Goal: Task Accomplishment & Management: Use online tool/utility

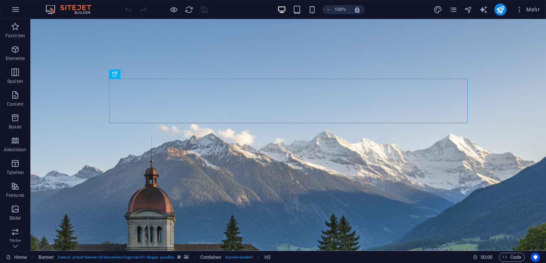
click at [454, 14] on div "Mehr" at bounding box center [487, 9] width 109 height 12
click at [454, 11] on icon "pages" at bounding box center [453, 9] width 9 height 9
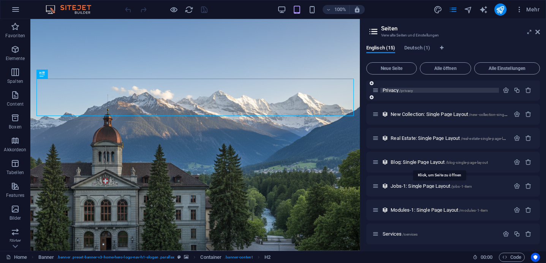
scroll to position [195, 0]
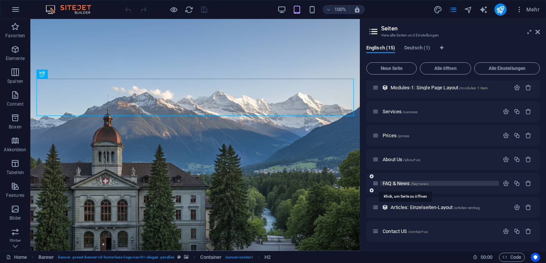
click at [395, 185] on span "FAQ & News /faq-news" at bounding box center [406, 183] width 46 height 6
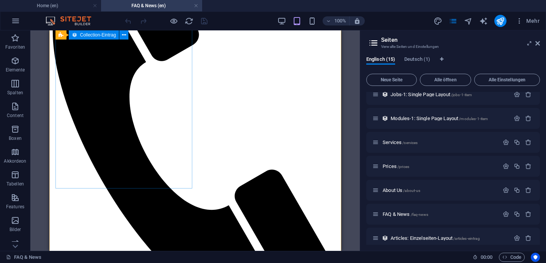
scroll to position [200, 0]
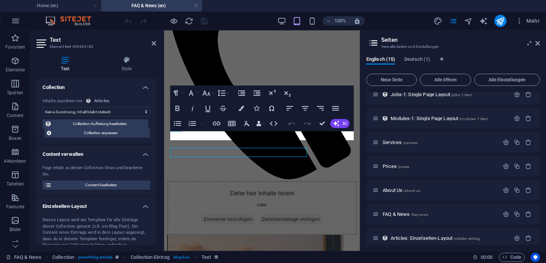
scroll to position [199, 0]
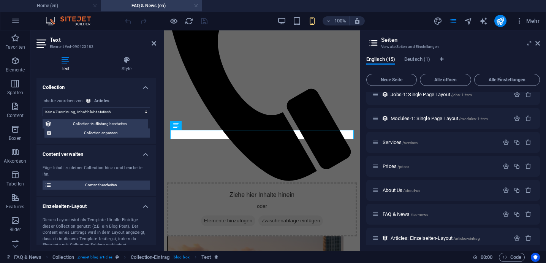
select select "description"
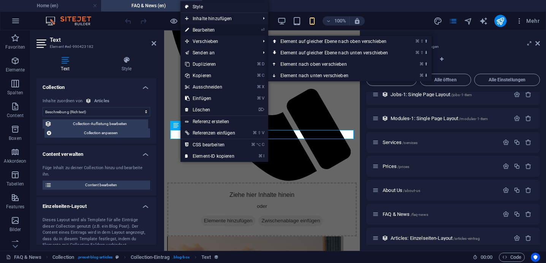
click at [217, 31] on link "⏎ Bearbeiten" at bounding box center [209, 29] width 59 height 11
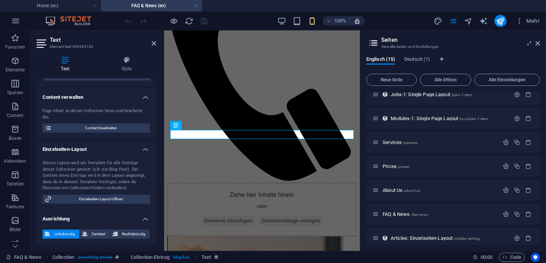
scroll to position [0, 0]
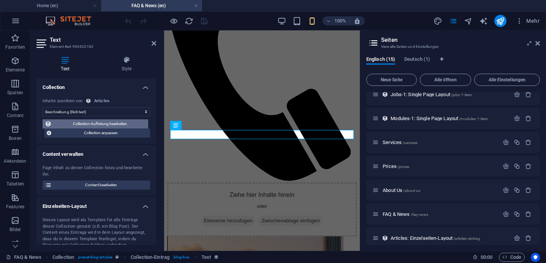
click at [114, 125] on span "Collection-Auflistung bearbeiten" at bounding box center [100, 123] width 92 height 9
select select "columns.publishing_date_DESC"
select select "columns.status"
select select "columns.publishing_date"
select select "past"
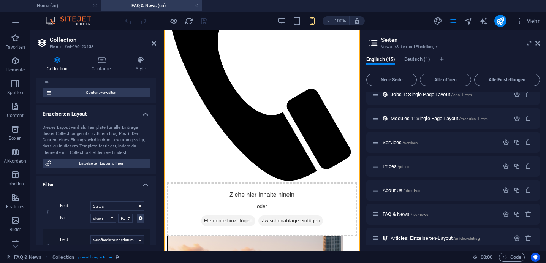
scroll to position [73, 0]
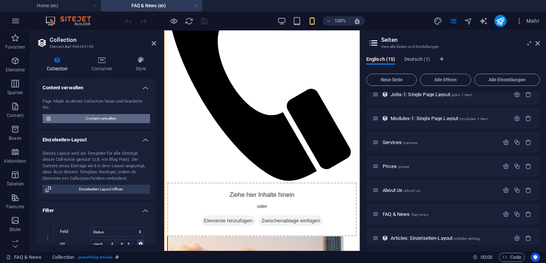
click at [94, 119] on span "Content verwalten" at bounding box center [101, 118] width 94 height 9
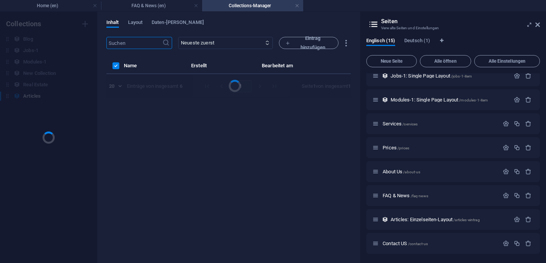
scroll to position [0, 0]
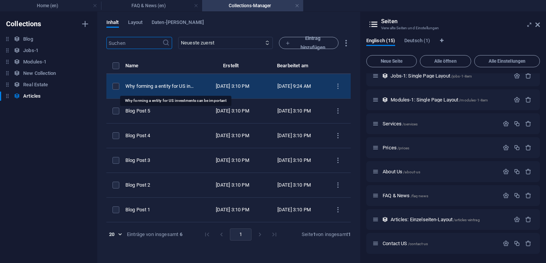
click at [182, 87] on div "Why forming a entity for US investments can be important" at bounding box center [160, 86] width 70 height 7
select select "Category 1"
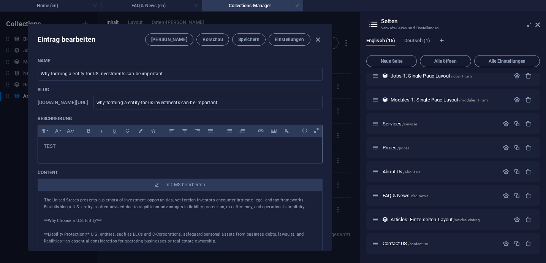
click at [93, 149] on p "TEST" at bounding box center [180, 146] width 272 height 7
drag, startPoint x: 93, startPoint y: 149, endPoint x: 11, endPoint y: 138, distance: 83.1
click at [11, 138] on div "Eintrag bearbeiten Felder Vorschau Speichern Einstellungen Name Why forming a e…" at bounding box center [180, 137] width 360 height 251
click at [248, 40] on span "Speichern" at bounding box center [248, 39] width 21 height 6
click at [316, 40] on icon "button" at bounding box center [317, 39] width 9 height 9
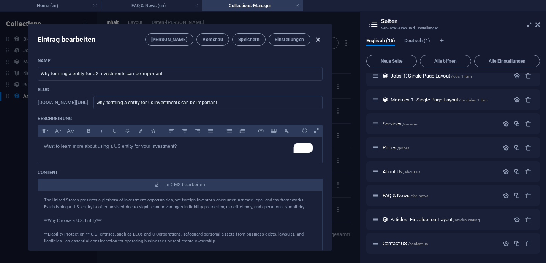
type input "[DATE]"
type input "why-forming-a-entity-for-us-investments-can-be-important"
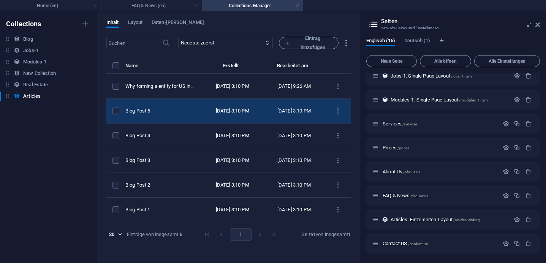
click at [184, 112] on div "Blog Post 5" at bounding box center [160, 111] width 70 height 7
select select "Category 2"
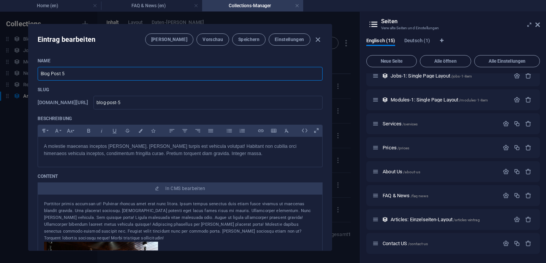
drag, startPoint x: 103, startPoint y: 74, endPoint x: 27, endPoint y: 71, distance: 75.6
click at [27, 72] on div "Eintrag bearbeiten Felder Vorschau Speichern Einstellungen Name Blog Post 5 ​ S…" at bounding box center [180, 137] width 360 height 251
type input "U"
type input "u"
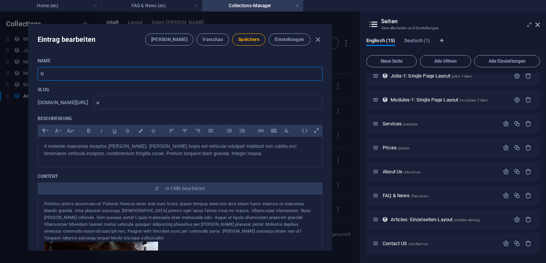
type input "US"
type input "us"
type input "U"
type input "u"
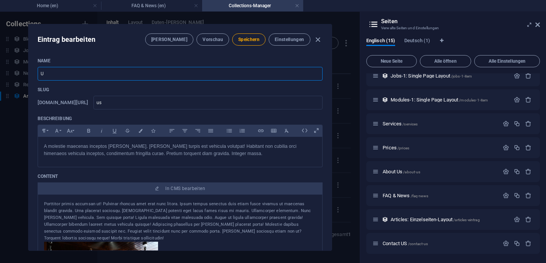
type input "u"
type input "H"
type input "h"
type input "Ha"
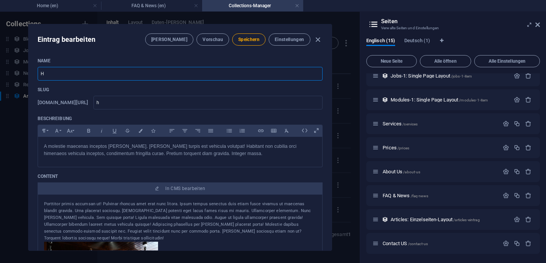
type input "ha"
type input "Hav"
type input "hav"
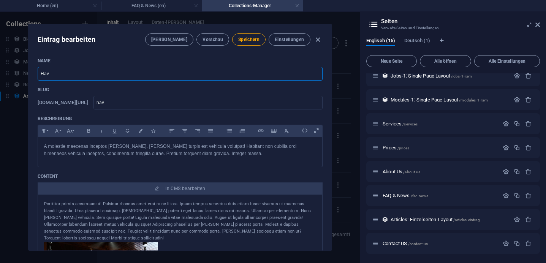
type input "Havi"
type input "havi"
type input "Havin"
type input "havin"
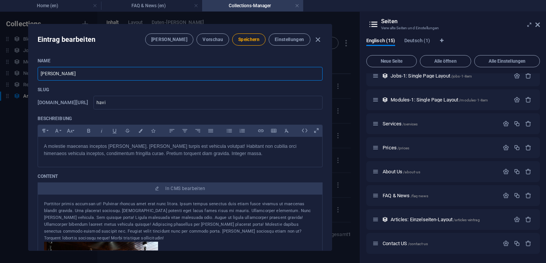
type input "havin"
type input "Having"
type input "having"
type input "Having a"
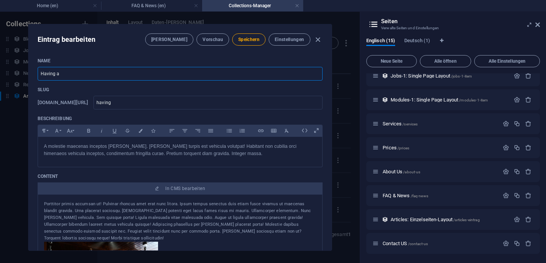
type input "having-a"
type input "Having a U"
type input "having-a-u"
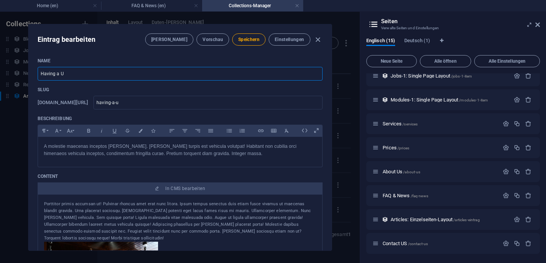
type input "Having a US"
type input "having-a-us"
type input "Having a US w"
type input "having-a-us-w"
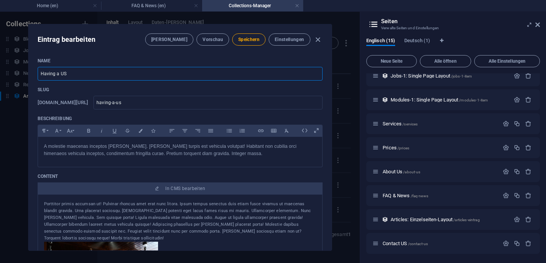
type input "having-a-us-w"
type input "Having a US wi"
type input "having-a-us-wi"
type input "Having a US wil"
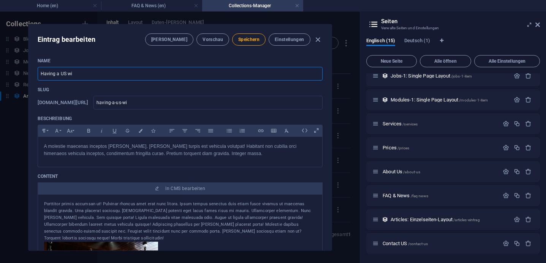
type input "having-a-us-wil"
type input "Having a US will"
type input "having-a-us-will"
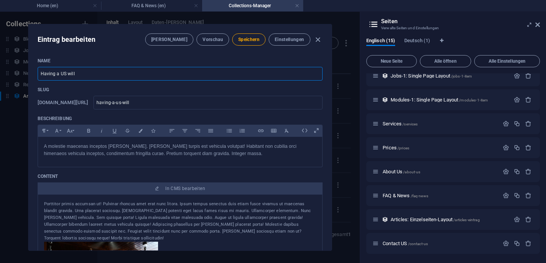
type input "Having a US will a"
type input "having-a-us-will-a"
type input "Having a US will ab"
type input "having-a-us-will-ab"
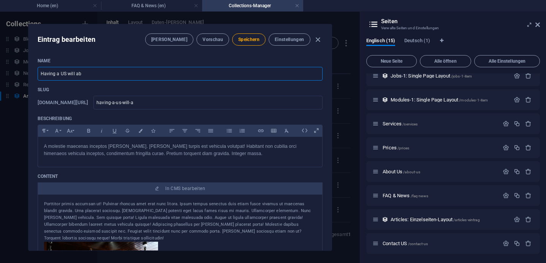
type input "having-a-us-will-ab"
type input "Having a US will abr"
type input "having-a-us-will-abr"
type input "Having a US will abro"
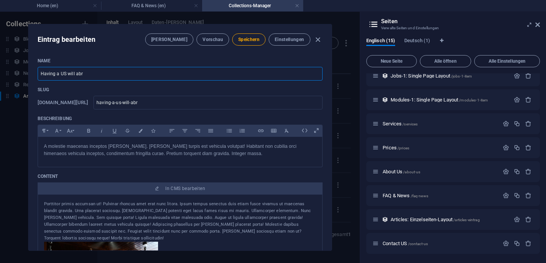
type input "having-a-us-will-abro"
type input "Having a US will abroa"
type input "having-a-us-will-abroa"
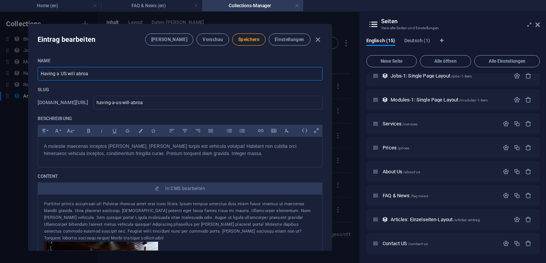
type input "Having a US will abroad"
type input "having-a-us-will-abroad"
type input "Having a US will abroad - W"
type input "having-a-us-will-abroad-w"
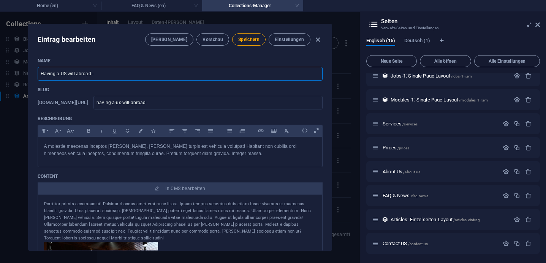
type input "having-a-us-will-abroad-w"
type input "Having a US will abroad - Wh"
type input "having-a-us-will-abroad-wh"
type input "Having a US will abroad - Wha"
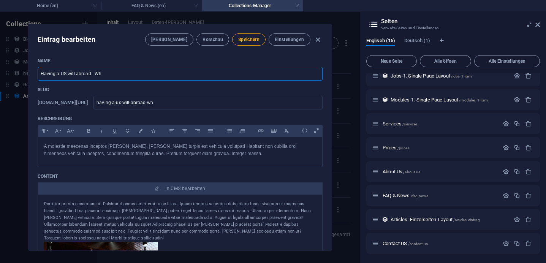
type input "having-a-us-will-abroad-wha"
type input "Having a US will abroad - What"
type input "having-a-us-will-abroad-what"
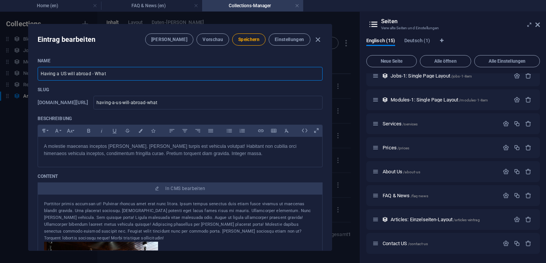
type input "Having a US will abroad - What t"
type input "having-a-us-will-abroad-what-t"
type input "Having a US will abroad - What to"
type input "having-a-us-will-abroad-what-to"
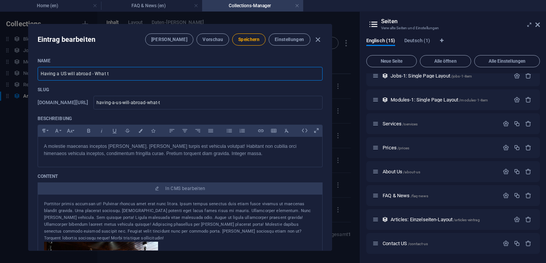
type input "having-a-us-will-abroad-what-to"
type input "Having a US will abroad - What to k"
type input "having-a-us-will-abroad-what-to-k"
type input "Having a US will abroad - What to kn"
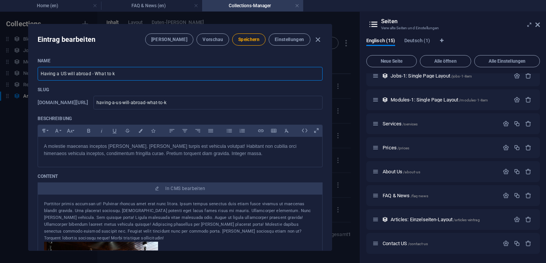
type input "having-a-us-will-abroad-what-to-kn"
type input "Having a US will abroad - What to kno"
type input "having-a-us-will-abroad-what-to-kno"
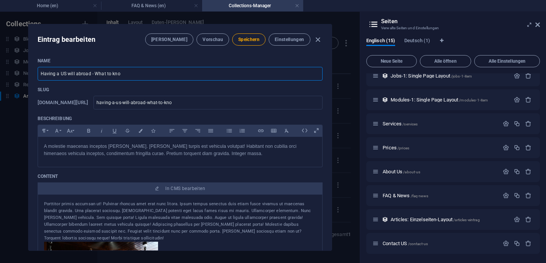
type input "Having a US will abroad - What to know"
type input "having-a-us-will-abroad-what-to-know"
type input "Having a US will abroad - What to know"
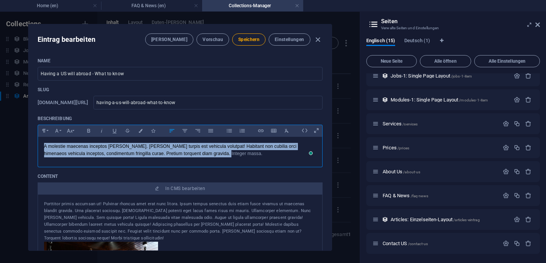
drag, startPoint x: 215, startPoint y: 157, endPoint x: 34, endPoint y: 139, distance: 181.6
click at [34, 139] on div "Name Having a US will abroad - What to know ​ Slug www.example.com/articles-ein…" at bounding box center [179, 151] width 303 height 199
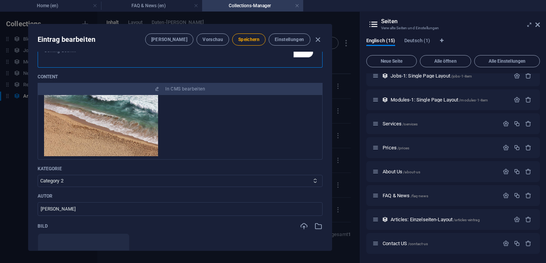
scroll to position [182, 0]
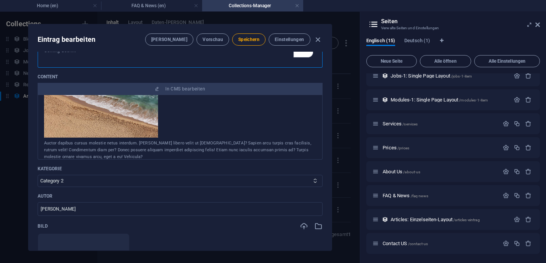
click at [89, 160] on div "Auctor dapibus cursus molestie netus interdum. Massa libero velit ut euismod? S…" at bounding box center [180, 150] width 272 height 21
click at [85, 160] on div "Auctor dapibus cursus molestie netus interdum. Massa libero velit ut euismod? S…" at bounding box center [180, 150] width 272 height 21
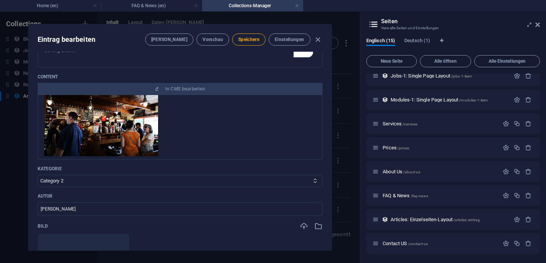
scroll to position [0, 0]
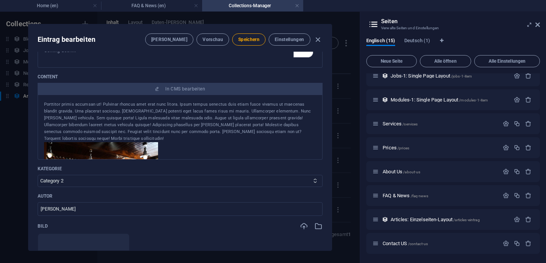
drag, startPoint x: 81, startPoint y: 161, endPoint x: 46, endPoint y: 117, distance: 55.8
click at [46, 117] on div "Porttitor primis accumsan ut! Pulvinar rhoncus amet erat nunc litora. Ipsum tem…" at bounding box center [180, 221] width 272 height 241
click at [114, 134] on div "Porttitor primis accumsan ut! Pulvinar rhoncus amet erat nunc litora. Ipsum tem…" at bounding box center [180, 121] width 272 height 41
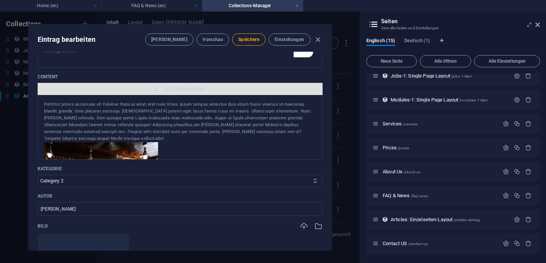
click at [125, 92] on span "In CMS bearbeiten" at bounding box center [180, 89] width 279 height 6
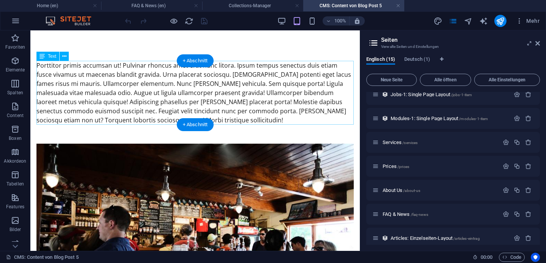
click at [113, 108] on div "Porttitor primis accumsan ut! Pulvinar rhoncus amet erat nunc litora. Ipsum tem…" at bounding box center [194, 93] width 317 height 64
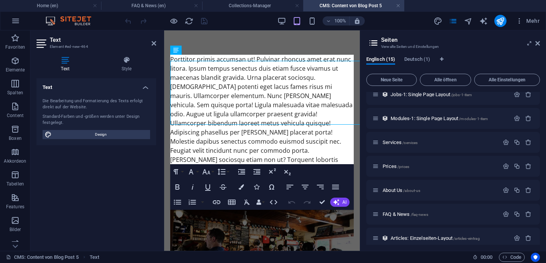
click at [113, 108] on div "Die Bearbeitung und Formatierung des Texts erfolgt direkt auf der Website." at bounding box center [97, 104] width 108 height 13
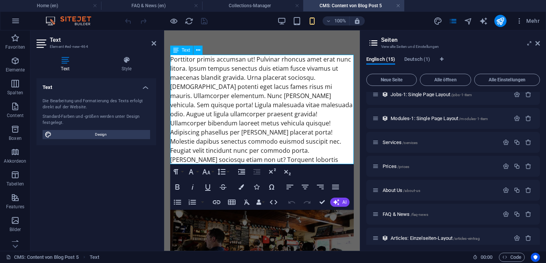
click at [223, 127] on div "Porttitor primis accumsan ut! Pulvinar rhoncus amet erat nunc litora. Ipsum tem…" at bounding box center [262, 114] width 184 height 119
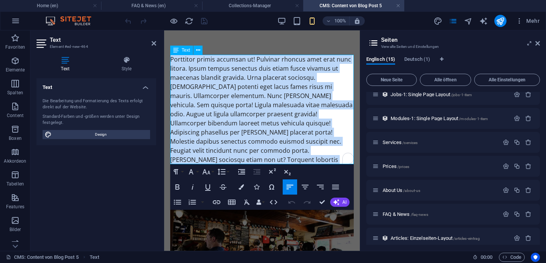
click at [223, 127] on div "Porttitor primis accumsan ut! Pulvinar rhoncus amet erat nunc litora. Ipsum tem…" at bounding box center [262, 114] width 184 height 119
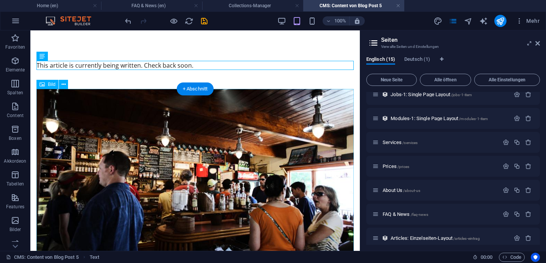
click at [158, 166] on figure at bounding box center [194, 182] width 317 height 186
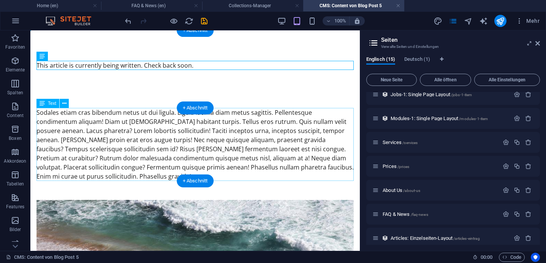
click at [158, 166] on div "Sodales etiam cras bibendum netus ut dui ligula. Ligula lacinia diam metus sagi…" at bounding box center [194, 144] width 317 height 73
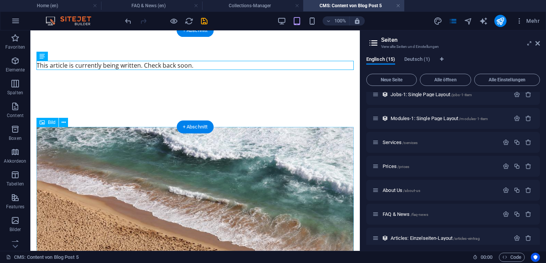
click at [158, 166] on figure at bounding box center [194, 220] width 317 height 186
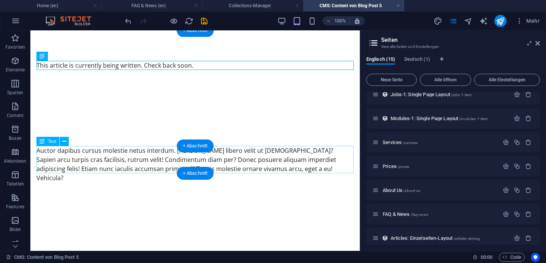
click at [158, 166] on div "Auctor dapibus cursus molestie netus interdum. Massa libero velit ut euismod? S…" at bounding box center [194, 164] width 317 height 36
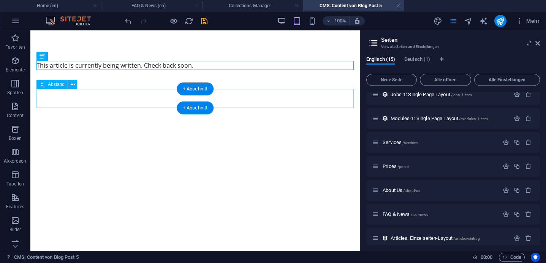
click at [213, 96] on div at bounding box center [194, 98] width 317 height 19
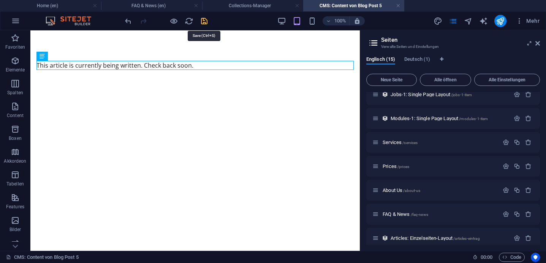
click at [203, 23] on icon "save" at bounding box center [204, 21] width 9 height 9
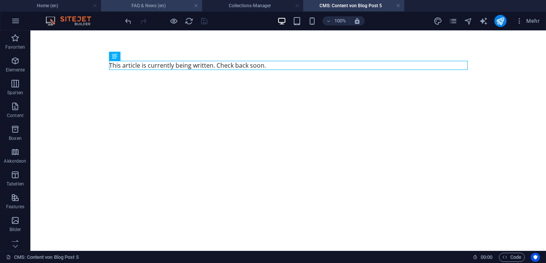
click at [152, 7] on h4 "FAQ & News (en)" at bounding box center [151, 6] width 101 height 8
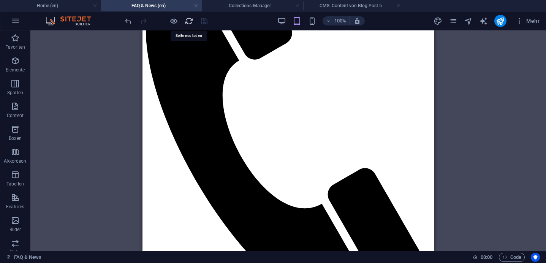
click at [190, 22] on icon "reload" at bounding box center [189, 21] width 9 height 9
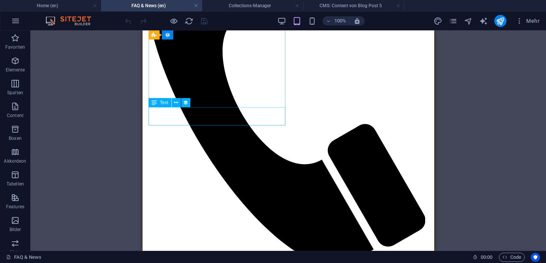
scroll to position [310, 0]
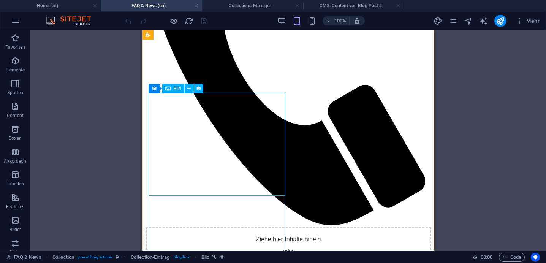
scroll to position [278, 0]
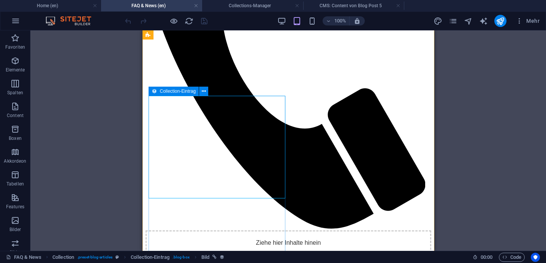
click at [155, 93] on icon at bounding box center [154, 91] width 5 height 9
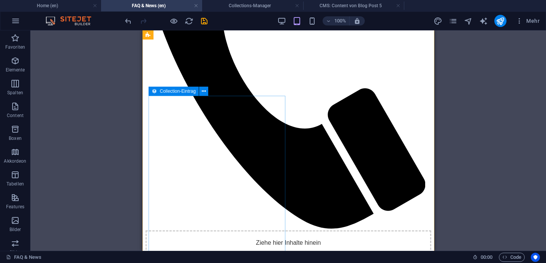
click at [152, 91] on icon at bounding box center [154, 91] width 5 height 9
click at [152, 90] on icon at bounding box center [154, 91] width 5 height 9
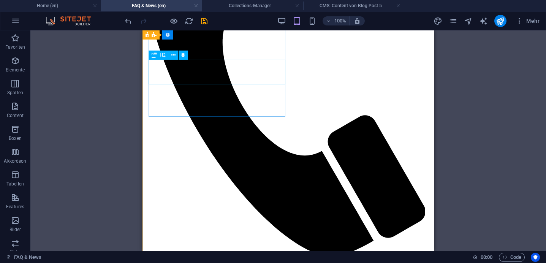
scroll to position [237, 0]
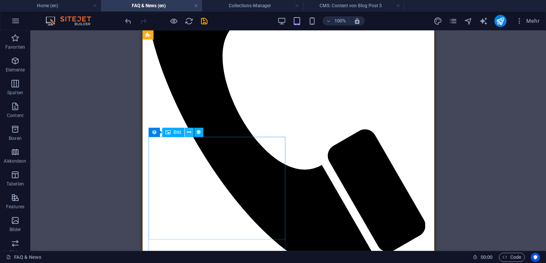
click at [189, 131] on icon at bounding box center [189, 132] width 4 height 8
click at [199, 133] on icon at bounding box center [198, 132] width 5 height 8
select select "image"
select select "px"
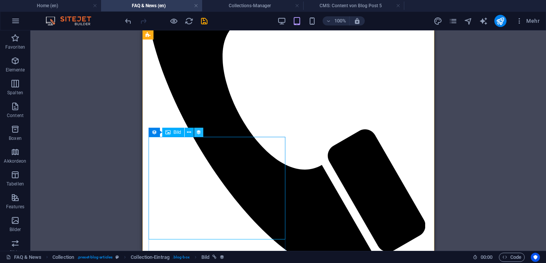
select select "px"
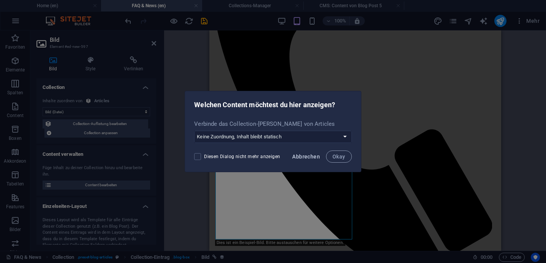
click at [304, 160] on button "Abbrechen" at bounding box center [306, 156] width 34 height 12
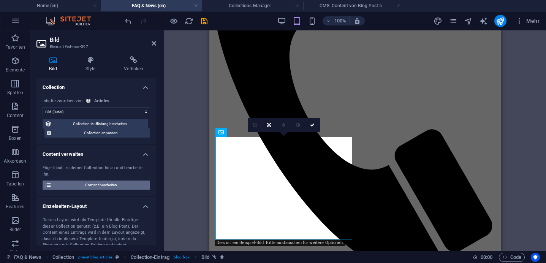
click at [85, 185] on span "Content bearbeiten" at bounding box center [101, 184] width 94 height 9
type input "Blog Post 1"
type input "blog-post-1"
type input "[PERSON_NAME]"
type input "[DATE]"
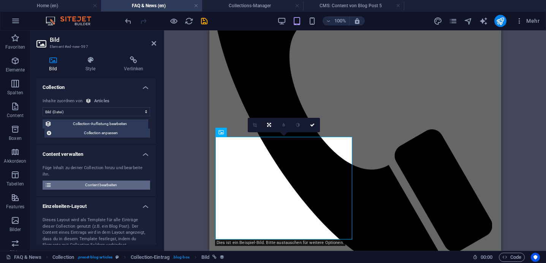
type input "blog-post-1"
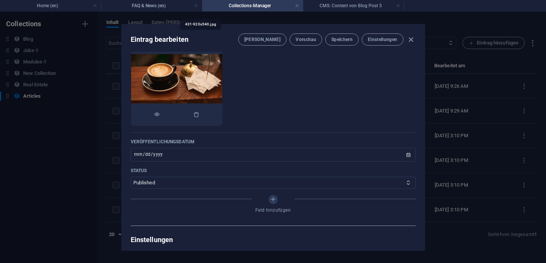
scroll to position [0, 0]
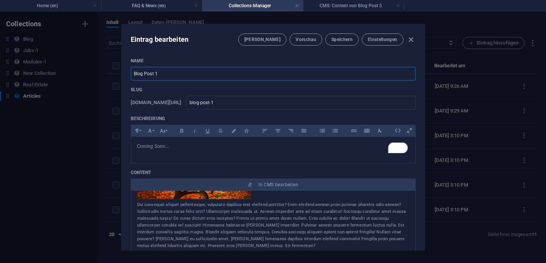
drag, startPoint x: 199, startPoint y: 74, endPoint x: 116, endPoint y: 73, distance: 83.6
click at [116, 73] on div "Eintrag bearbeiten Felder Vorschau Speichern Einstellungen Name Blog Post 1 ​ S…" at bounding box center [273, 137] width 546 height 251
type input "P"
type input "p"
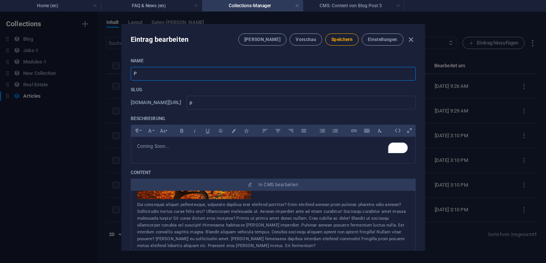
type input "Pe"
type input "pe"
type input "Pen"
type input "pen"
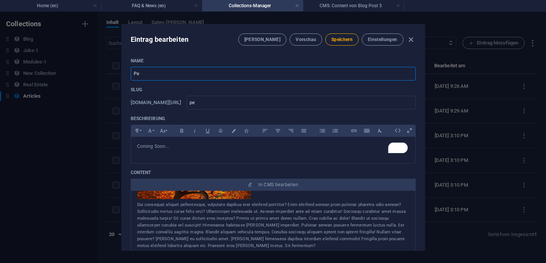
type input "pen"
type input "Pens"
type input "pens"
type input "Pensi"
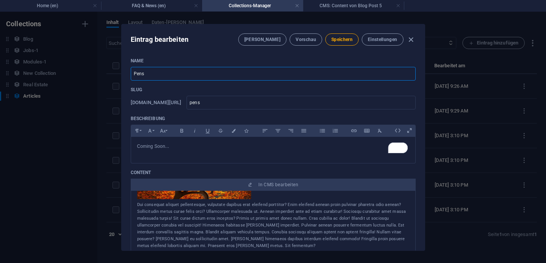
type input "pensi"
type input "Pensio"
type input "pensio"
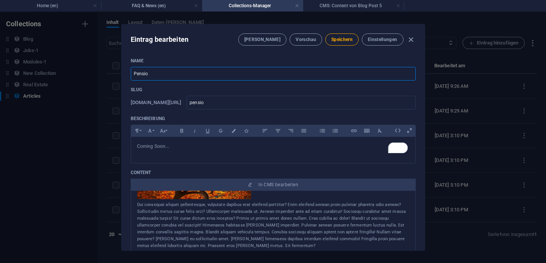
type input "Pension"
type input "pension"
type input "Pensions"
type input "pensions"
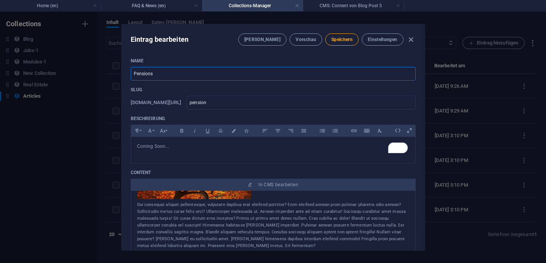
type input "pensions"
type input "Pension"
type input "pension"
type input "Pensio"
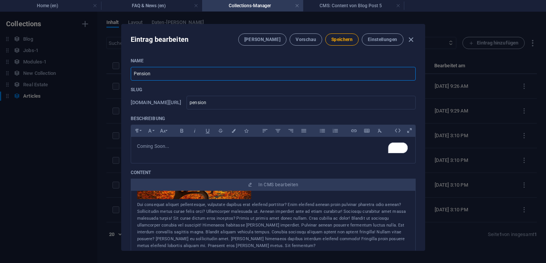
type input "pensio"
type input "Pensi"
type input "pensi"
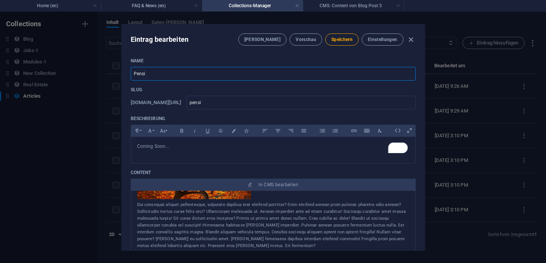
type input "Pens"
type input "pens"
type input "Pen"
type input "pen"
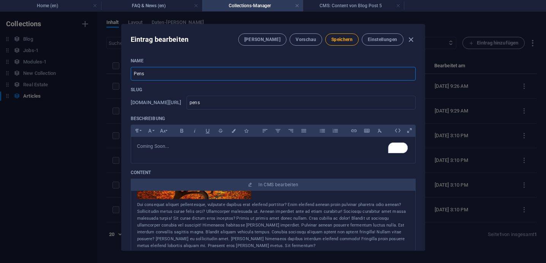
type input "pen"
type input "Pe"
type input "pe"
type input "P"
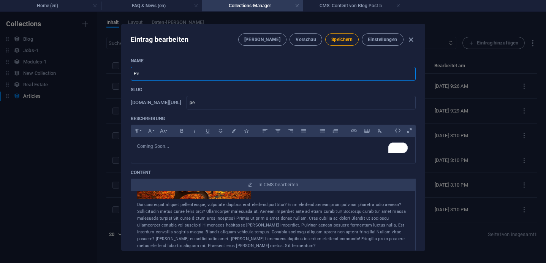
type input "p"
type input "U"
type input "u"
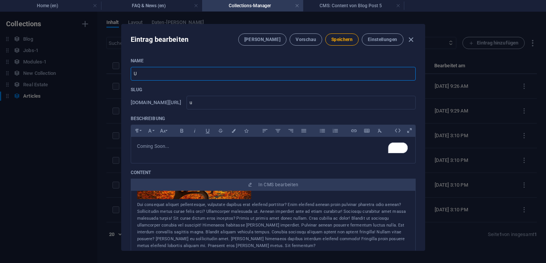
type input "US"
type input "us"
type input "US P"
type input "us-p"
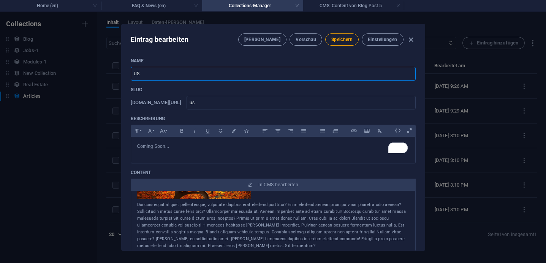
type input "us-p"
type input "US Pe"
type input "us-pe"
type input "US Pen"
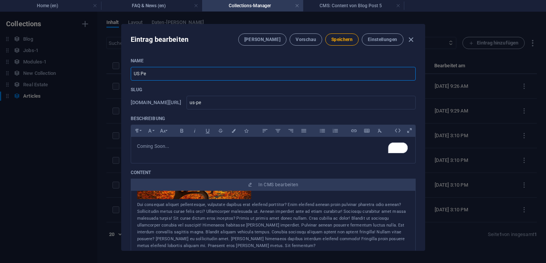
type input "us-pen"
type input "US Pens"
type input "us-pens"
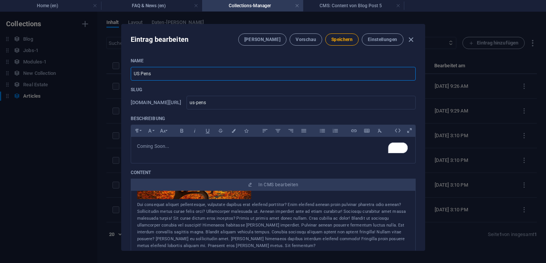
type input "US Pensi"
type input "us-pensi"
type input "US Pensio"
type input "us-pensio"
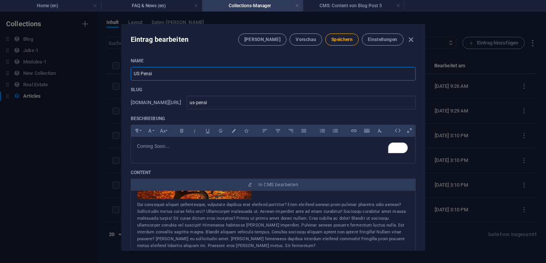
type input "us-pensio"
type input "US Pension"
type input "us-pension"
type input "US Pensions"
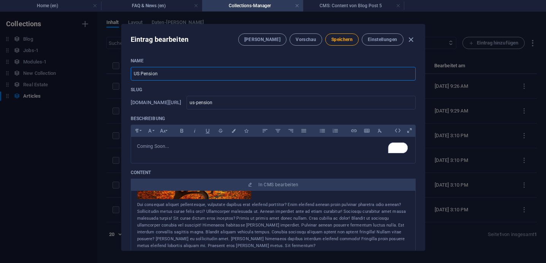
type input "us-pensions"
type input "US Pensions a"
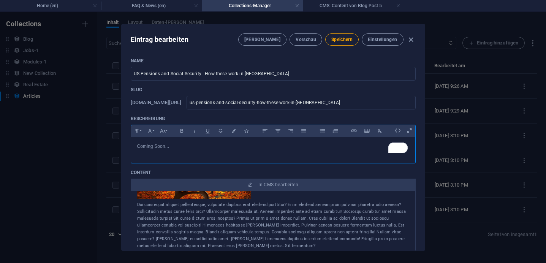
click at [174, 146] on p "Coming Soon..." at bounding box center [273, 146] width 272 height 7
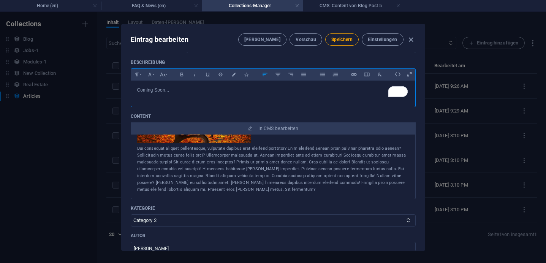
scroll to position [59, 0]
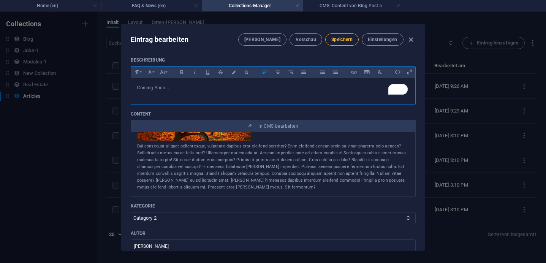
click at [343, 43] on button "Speichern" at bounding box center [341, 39] width 33 height 12
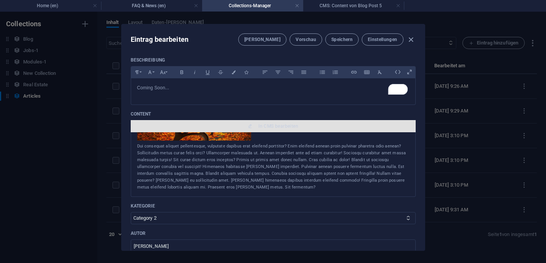
click at [274, 127] on span "In CMS bearbeiten" at bounding box center [278, 126] width 40 height 6
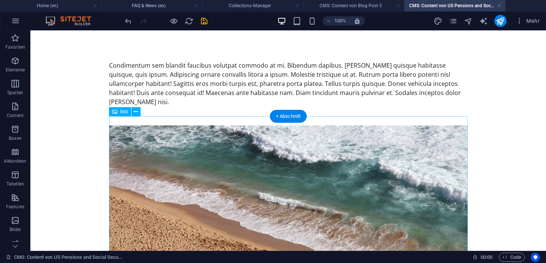
scroll to position [0, 0]
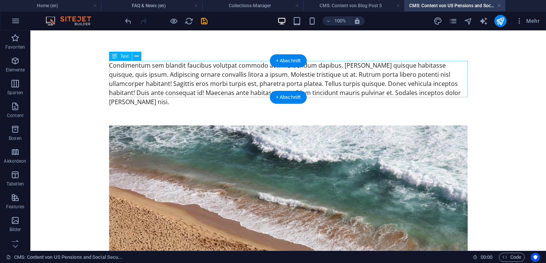
click at [214, 86] on div "Condimentum sem blandit faucibus volutpat commodo at mi. Bibendum dapibus. Leo …" at bounding box center [288, 84] width 359 height 46
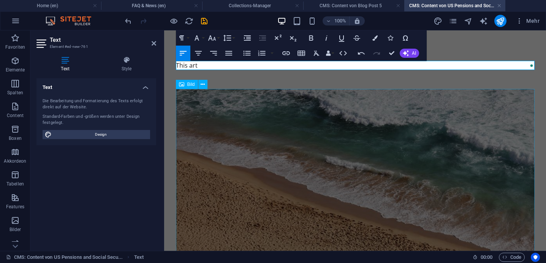
scroll to position [13, 0]
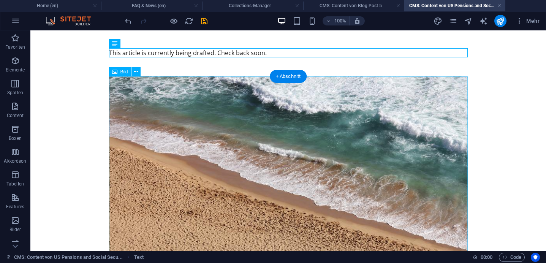
click at [382, 103] on figure at bounding box center [288, 181] width 359 height 210
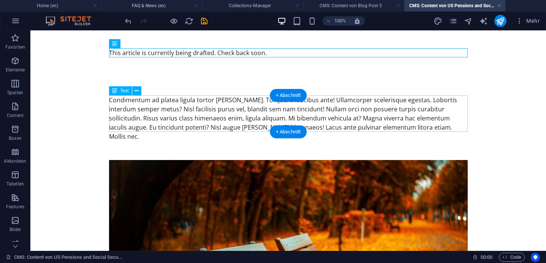
click at [373, 109] on div "Condimentum ad platea ligula tortor vel sapien. Torquent faucibus ante! Ullamco…" at bounding box center [288, 118] width 359 height 46
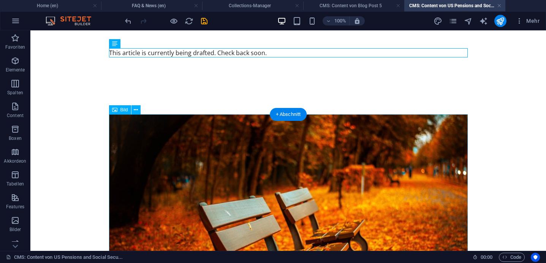
click at [370, 119] on figure at bounding box center [288, 219] width 359 height 210
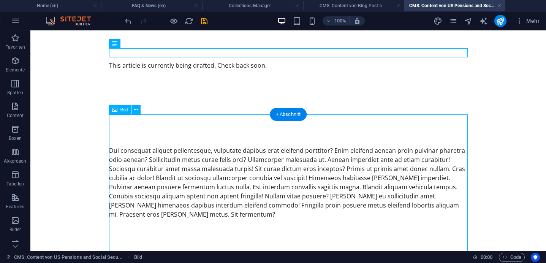
scroll to position [0, 0]
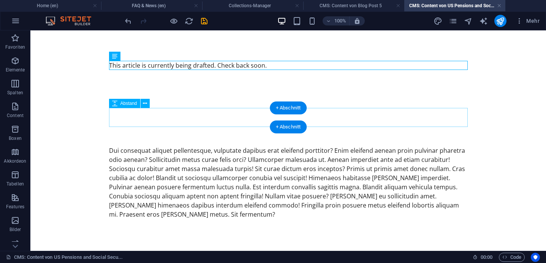
click at [354, 114] on div at bounding box center [288, 117] width 359 height 19
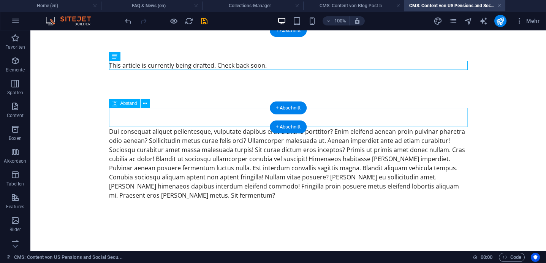
click at [354, 114] on div at bounding box center [288, 117] width 359 height 19
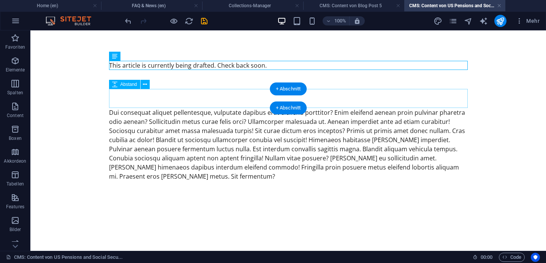
click at [348, 98] on div at bounding box center [288, 98] width 359 height 19
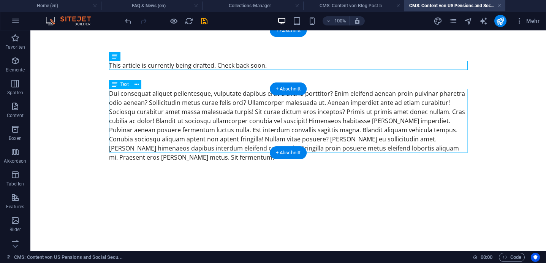
click at [346, 115] on div "Dui consequat aliquet pellentesque, vulputate dapibus erat eleifend porttitor? …" at bounding box center [288, 125] width 359 height 73
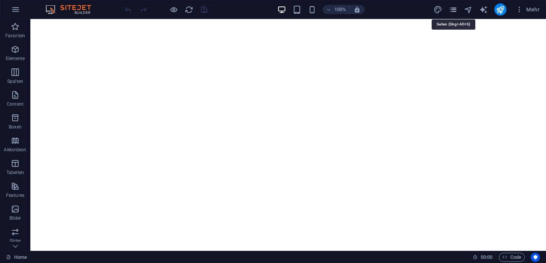
click at [456, 10] on icon "pages" at bounding box center [453, 9] width 9 height 9
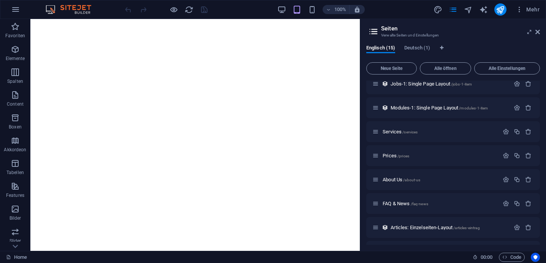
scroll to position [177, 0]
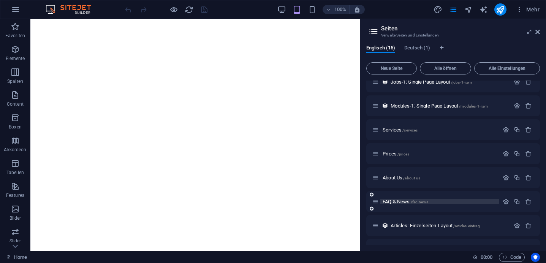
click at [399, 200] on span "FAQ & News /faq-news" at bounding box center [406, 202] width 46 height 6
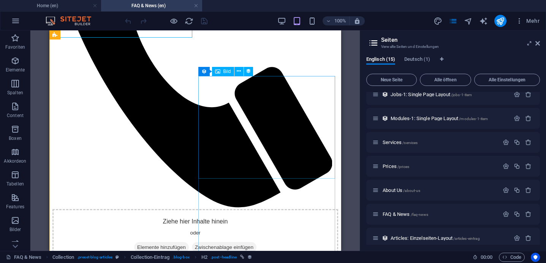
scroll to position [301, 0]
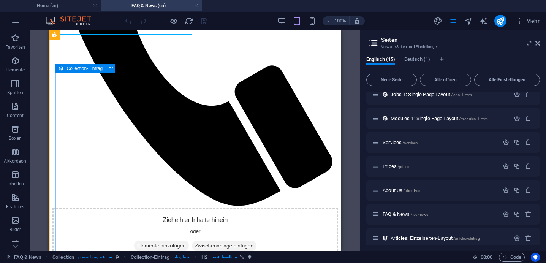
click at [62, 70] on icon at bounding box center [61, 68] width 5 height 9
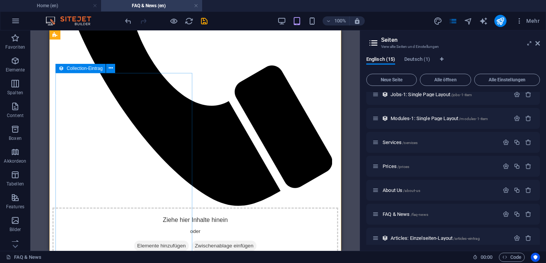
click at [60, 72] on icon at bounding box center [61, 68] width 5 height 9
click at [62, 70] on icon at bounding box center [61, 68] width 5 height 9
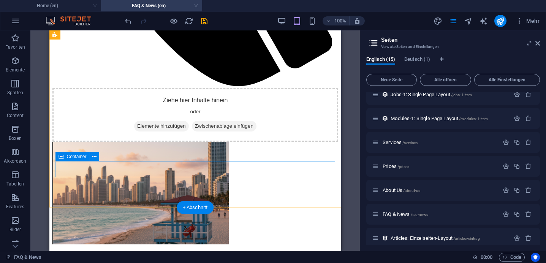
scroll to position [422, 0]
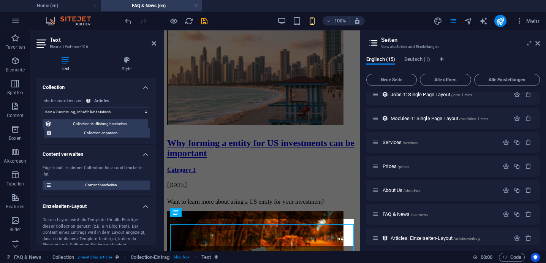
select select "description"
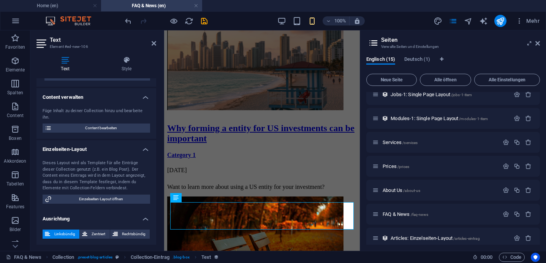
scroll to position [0, 0]
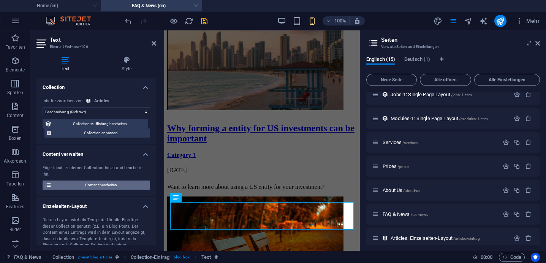
click at [97, 187] on span "Content bearbeiten" at bounding box center [101, 184] width 94 height 9
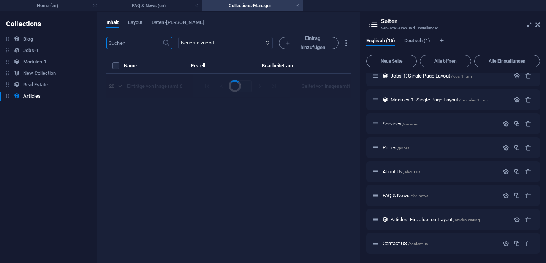
select select "Category 2"
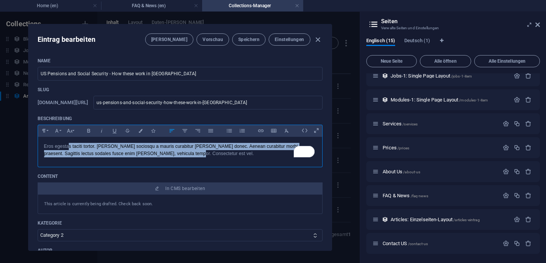
drag, startPoint x: 195, startPoint y: 158, endPoint x: 68, endPoint y: 143, distance: 128.6
click at [68, 143] on div "Eros egestas taciti tortor. [PERSON_NAME] sociosqu a mauris curabitur [PERSON_N…" at bounding box center [180, 150] width 284 height 27
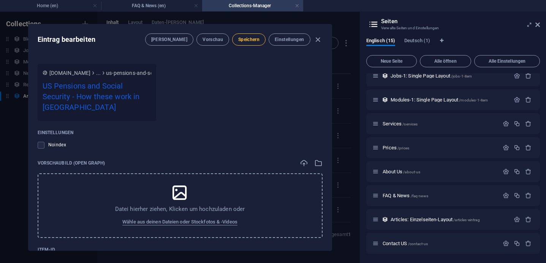
click at [251, 40] on span "Speichern" at bounding box center [248, 39] width 21 height 6
click at [316, 40] on icon "button" at bounding box center [317, 39] width 9 height 9
type input "[DATE]"
type input "us-pensions-and-social-security-how-these-work-in-[GEOGRAPHIC_DATA]"
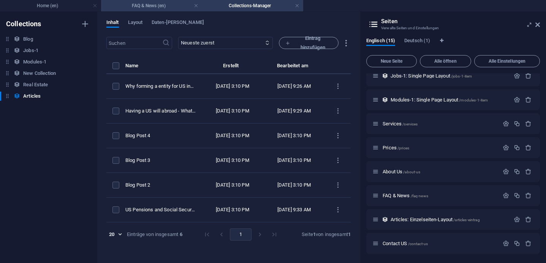
click at [134, 9] on h4 "FAQ & News (en)" at bounding box center [151, 6] width 101 height 8
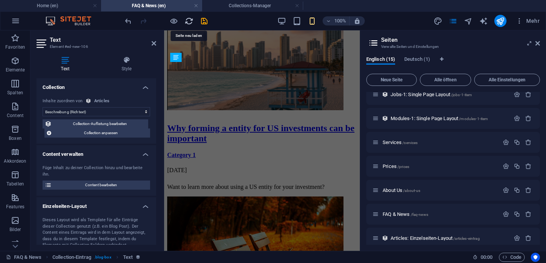
click at [190, 23] on icon "reload" at bounding box center [189, 21] width 9 height 9
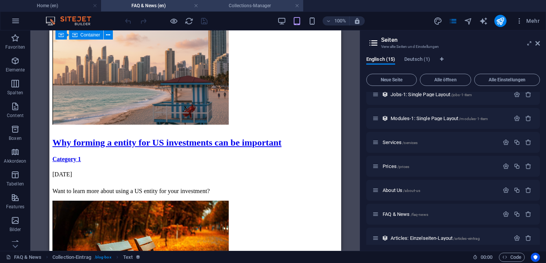
click at [244, 8] on h4 "Collections-Manager" at bounding box center [252, 6] width 101 height 8
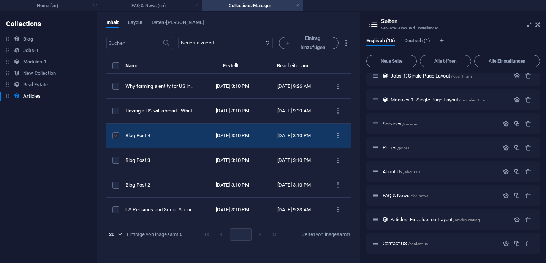
click at [114, 139] on label "items list" at bounding box center [115, 135] width 7 height 7
click at [0, 0] on input "items list" at bounding box center [0, 0] width 0 height 0
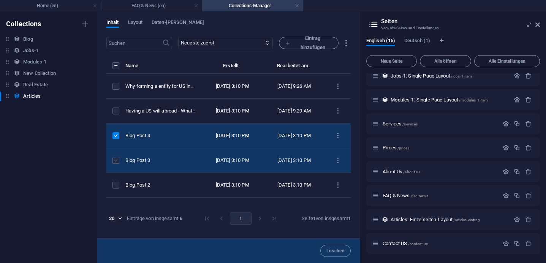
click at [112, 164] on label "items list" at bounding box center [115, 160] width 7 height 7
click at [0, 0] on input "items list" at bounding box center [0, 0] width 0 height 0
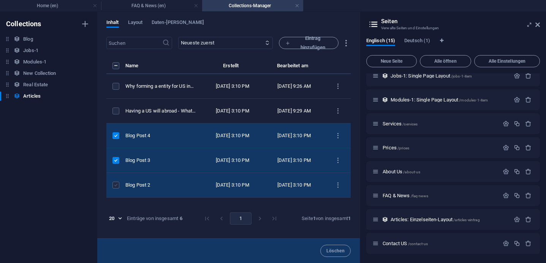
click at [116, 188] on label "items list" at bounding box center [115, 185] width 7 height 7
click at [0, 0] on input "items list" at bounding box center [0, 0] width 0 height 0
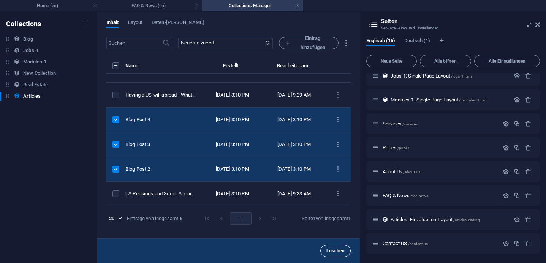
click at [338, 250] on span "Löschen" at bounding box center [335, 250] width 18 height 5
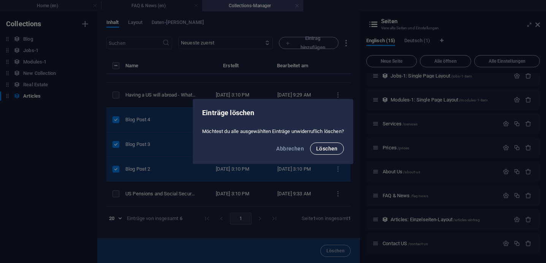
click at [326, 149] on span "Löschen" at bounding box center [327, 149] width 22 height 6
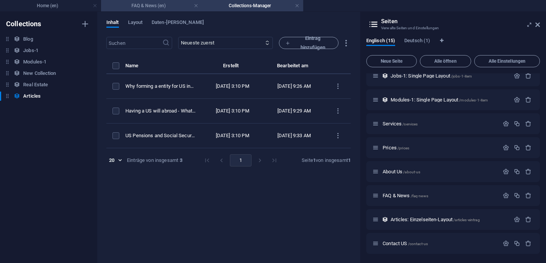
click at [165, 8] on h4 "FAQ & News (en)" at bounding box center [151, 6] width 101 height 8
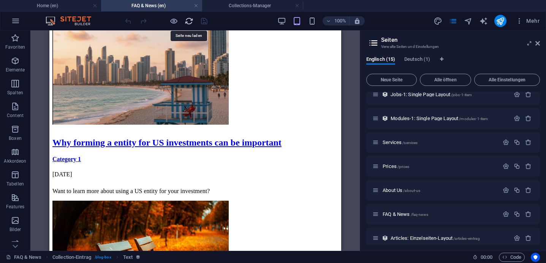
click at [189, 21] on icon "reload" at bounding box center [189, 21] width 9 height 9
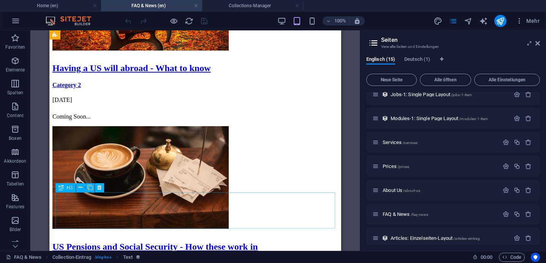
scroll to position [1046, 0]
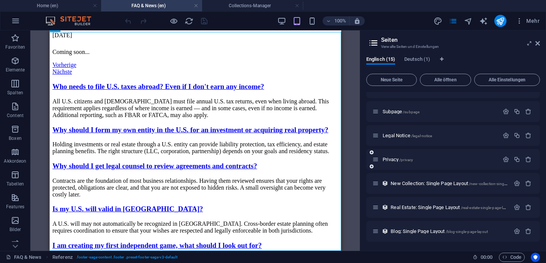
scroll to position [0, 0]
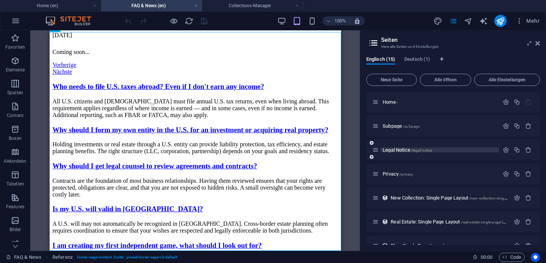
click at [402, 148] on span "Legal Notice /legal-notice" at bounding box center [407, 150] width 49 height 6
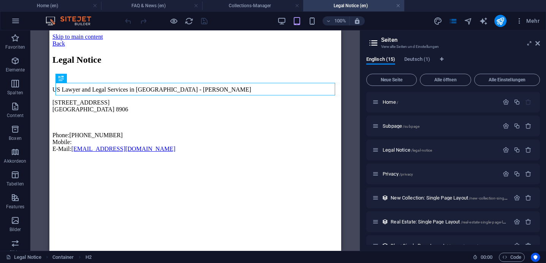
scroll to position [0, 0]
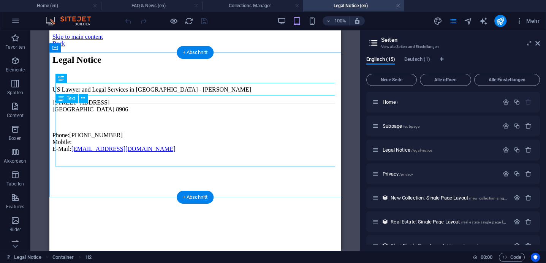
click at [126, 130] on div "US Lawyer and Legal Services in [GEOGRAPHIC_DATA] - [PERSON_NAME][STREET_ADDRES…" at bounding box center [195, 119] width 286 height 66
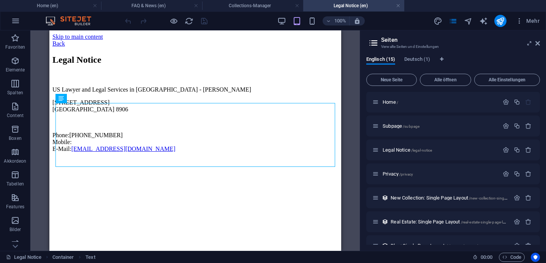
click at [88, 121] on div "US Lawyer and Legal Services in [GEOGRAPHIC_DATA] - [PERSON_NAME][STREET_ADDRES…" at bounding box center [195, 119] width 286 height 66
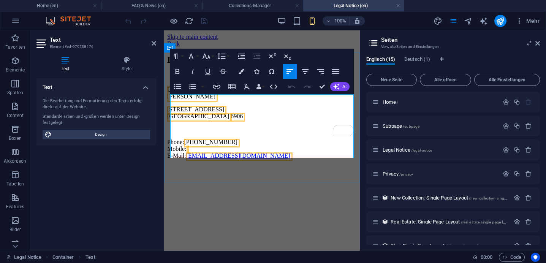
click at [185, 130] on p "To enrich screen reader interactions, please activate Accessibility in Grammarl…" at bounding box center [262, 129] width 190 height 7
click at [178, 130] on p "To enrich screen reader interactions, please activate Accessibility in Grammarl…" at bounding box center [262, 129] width 190 height 7
click at [176, 127] on p "To enrich screen reader interactions, please activate Accessibility in Grammarl…" at bounding box center [262, 129] width 190 height 7
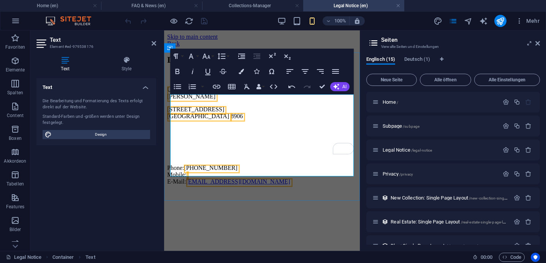
click at [180, 139] on p "To enrich screen reader interactions, please activate Accessibility in Grammarl…" at bounding box center [262, 142] width 190 height 7
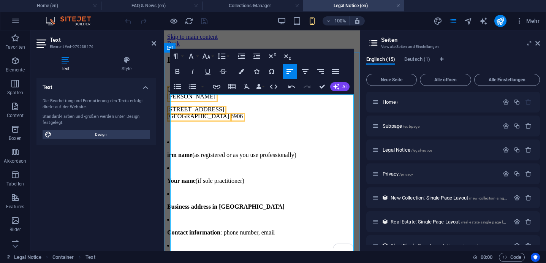
click at [174, 152] on strong "irm name" at bounding box center [179, 155] width 25 height 6
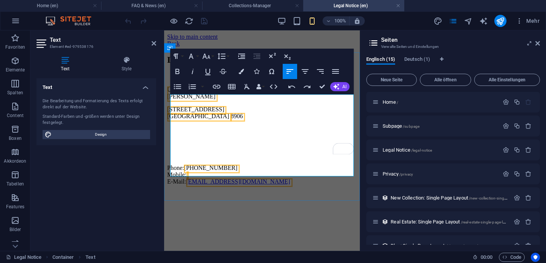
click at [175, 139] on p "To enrich screen reader interactions, please activate Accessibility in Grammarl…" at bounding box center [262, 142] width 190 height 7
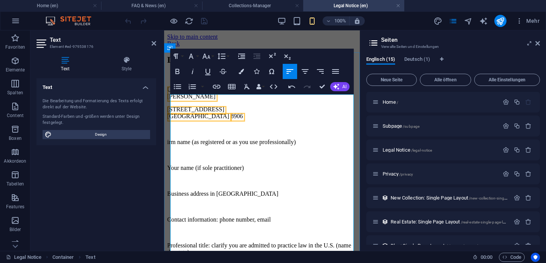
scroll to position [4187, 1]
click at [177, 139] on p "irm name (as registered or as you use professionally)" at bounding box center [262, 142] width 190 height 7
drag, startPoint x: 325, startPoint y: 138, endPoint x: 202, endPoint y: 136, distance: 122.7
click at [202, 139] on p "Firm name (as registered or as you use professionally)" at bounding box center [262, 142] width 190 height 7
click at [264, 165] on p "Your name (if sole practitioner)" at bounding box center [262, 168] width 190 height 7
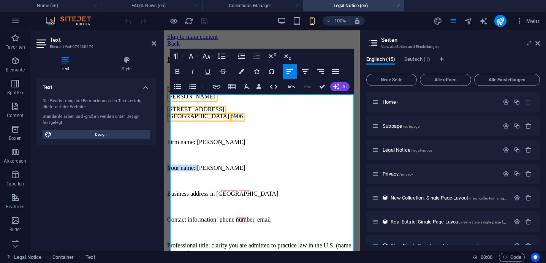
click at [169, 155] on html "Skip to main content Back Legal Notice US Lawyer and Legal Services in [GEOGRAP…" at bounding box center [262, 224] width 196 height 388
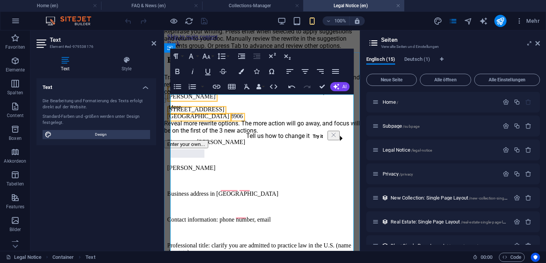
click at [270, 190] on p "Business address in [GEOGRAPHIC_DATA]" at bounding box center [262, 193] width 190 height 7
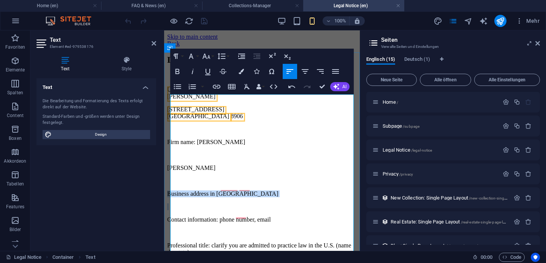
drag, startPoint x: 270, startPoint y: 175, endPoint x: 176, endPoint y: 174, distance: 93.8
click at [176, 190] on p "Business address in [GEOGRAPHIC_DATA]" at bounding box center [262, 193] width 190 height 7
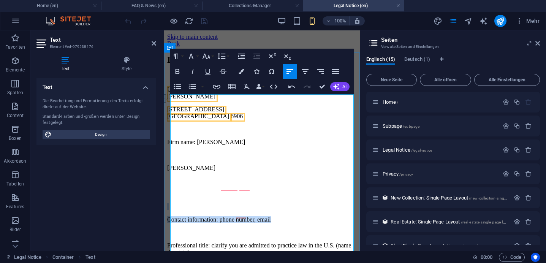
drag, startPoint x: 299, startPoint y: 192, endPoint x: 177, endPoint y: 176, distance: 122.6
click at [177, 176] on div "US Lawyer and Legal Services in [STREET_ADDRESS][PERSON_NAME] ​ Firm name: Lega…" at bounding box center [262, 249] width 190 height 326
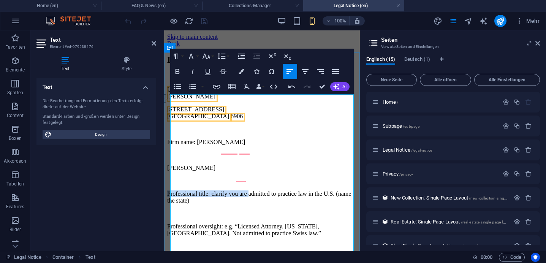
drag, startPoint x: 171, startPoint y: 171, endPoint x: 262, endPoint y: 173, distance: 90.4
click at [262, 190] on p "Professional title: clarify you are admitted to practice law in the U.S. (name …" at bounding box center [262, 197] width 190 height 14
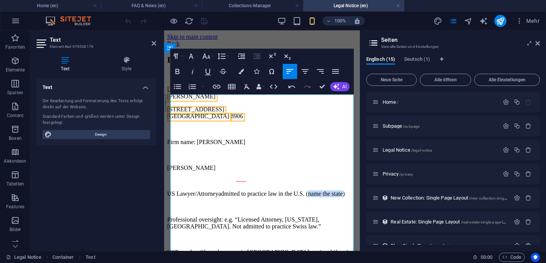
drag, startPoint x: 331, startPoint y: 172, endPoint x: 195, endPoint y: 183, distance: 137.2
click at [195, 190] on p "US Lawyer/Attorney admitted to practice law in the U.S. (name the state)" at bounding box center [262, 193] width 190 height 7
drag, startPoint x: 248, startPoint y: 190, endPoint x: 172, endPoint y: 188, distance: 76.0
click at [172, 216] on p "Professional oversight: e.g. “Licensed Attorney, [US_STATE], [GEOGRAPHIC_DATA].…" at bounding box center [262, 223] width 190 height 14
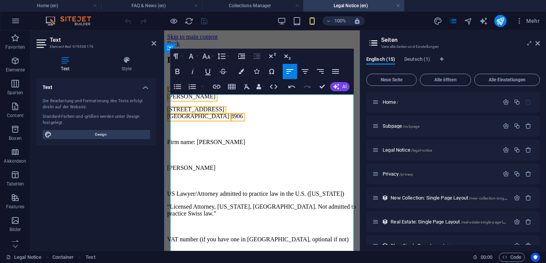
click at [180, 190] on p "US Lawyer/Attorney admitted to practice law in the U.S. ([US_STATE])" at bounding box center [262, 193] width 190 height 7
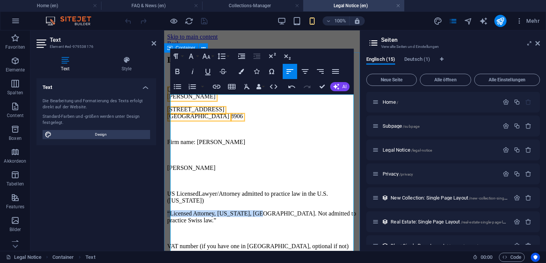
click at [167, 187] on html "Skip to main content Back Legal Notice US Lawyer and Legal Services in [GEOGRAP…" at bounding box center [262, 191] width 196 height 323
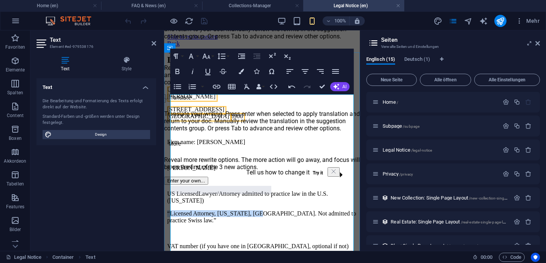
click at [278, 210] on p "“Licensed Attorney, [US_STATE], [GEOGRAPHIC_DATA]. Not admitted to practice Swi…" at bounding box center [262, 217] width 190 height 14
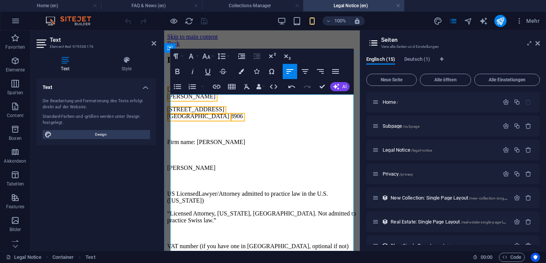
click at [273, 210] on p "“Licensed Attorney, [US_STATE], [GEOGRAPHIC_DATA]. Not admitted to practice Swi…" at bounding box center [262, 217] width 190 height 14
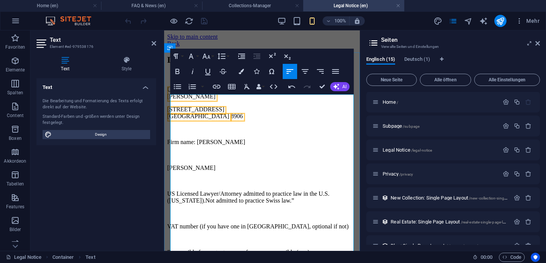
click at [328, 190] on p "US Licensed Lawyer/Attorney admitted to practice law in the U.S. ([US_STATE]). …" at bounding box center [262, 197] width 190 height 14
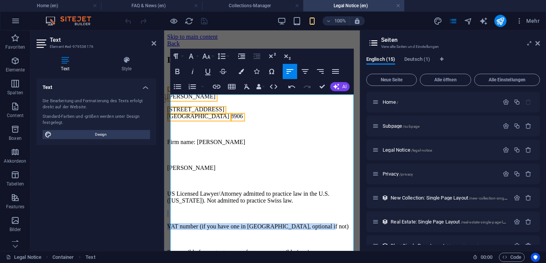
drag, startPoint x: 343, startPoint y: 199, endPoint x: 162, endPoint y: 191, distance: 181.8
click at [164, 191] on html "Skip to main content Back Legal Notice US Lawyer and Legal Services in [GEOGRAP…" at bounding box center [262, 182] width 196 height 304
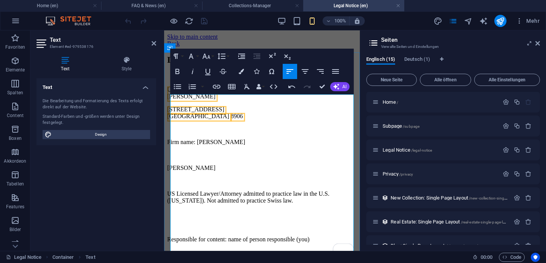
click at [236, 223] on p "To enrich screen reader interactions, please activate Accessibility in Grammarl…" at bounding box center [262, 226] width 190 height 7
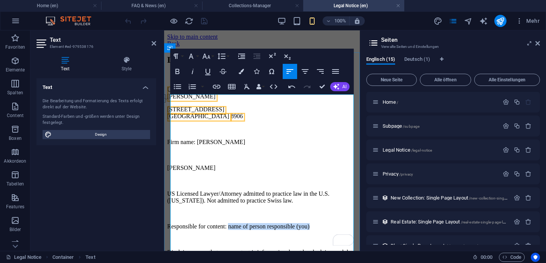
drag, startPoint x: 340, startPoint y: 201, endPoint x: 242, endPoint y: 196, distance: 97.8
click at [242, 223] on p "Responsible for content: name of person responsible (you)" at bounding box center [262, 226] width 190 height 7
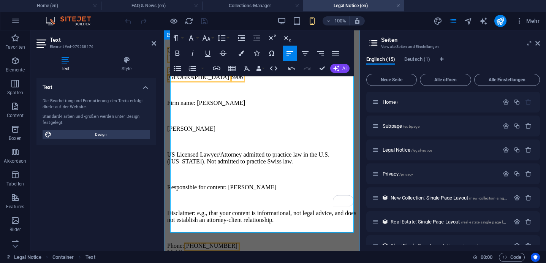
scroll to position [41, 0]
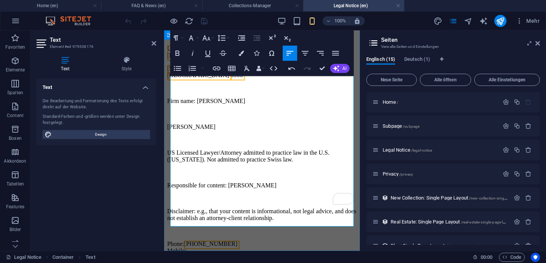
click at [256, 240] on p "Phone: [PHONE_NUMBER] Mobile: E-Mail: [EMAIL_ADDRESS][DOMAIN_NAME]" at bounding box center [262, 250] width 190 height 21
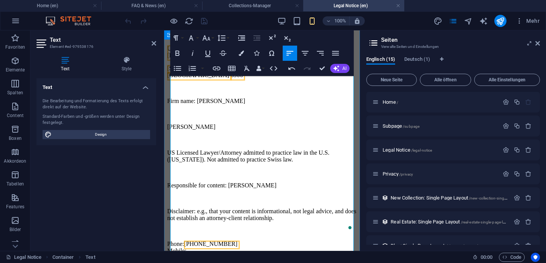
scroll to position [68, 0]
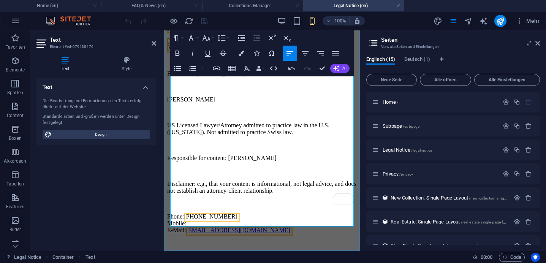
click at [203, 253] on p "To enrich screen reader interactions, please activate Accessibility in Grammarl…" at bounding box center [262, 256] width 190 height 7
click at [194, 253] on p "To enrich screen reader interactions, please activate Accessibility in Grammarl…" at bounding box center [262, 256] width 190 height 7
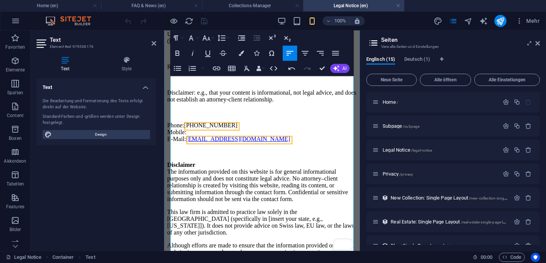
scroll to position [160, 0]
drag, startPoint x: 230, startPoint y: 195, endPoint x: 324, endPoint y: 198, distance: 93.9
click at [324, 208] on p "This law firm is admitted to practice law solely in the [GEOGRAPHIC_DATA] (spec…" at bounding box center [262, 221] width 190 height 27
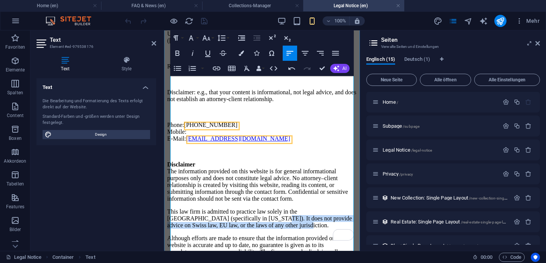
drag, startPoint x: 255, startPoint y: 193, endPoint x: 311, endPoint y: 204, distance: 56.9
click at [311, 208] on p "This law firm is admitted to practice law solely in the [GEOGRAPHIC_DATA] (spec…" at bounding box center [262, 218] width 190 height 21
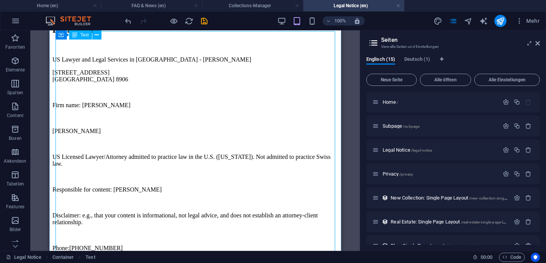
scroll to position [0, 0]
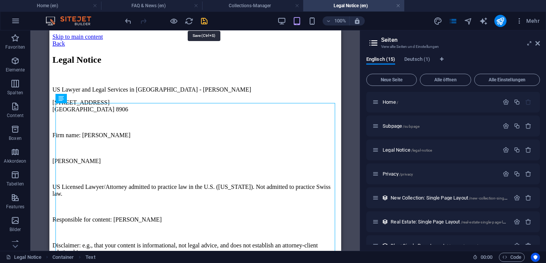
click at [205, 22] on icon "save" at bounding box center [204, 21] width 9 height 9
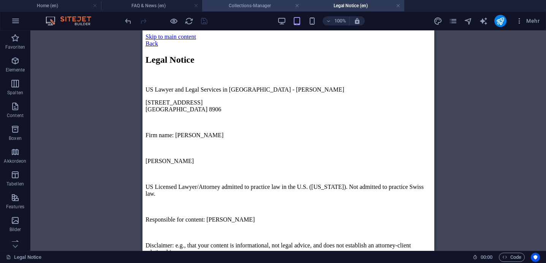
click at [231, 8] on h4 "Collections-Manager" at bounding box center [252, 6] width 101 height 8
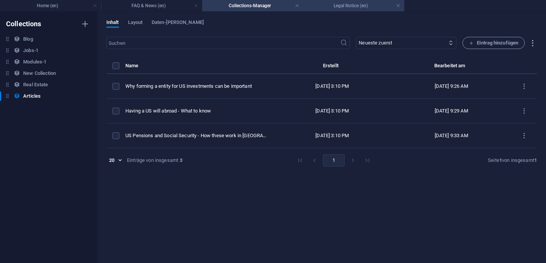
click at [324, 6] on h4 "Legal Notice (en)" at bounding box center [353, 6] width 101 height 8
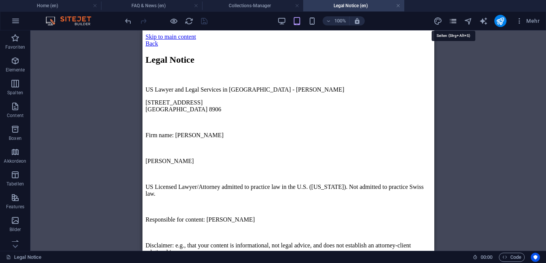
click at [455, 22] on icon "pages" at bounding box center [453, 21] width 9 height 9
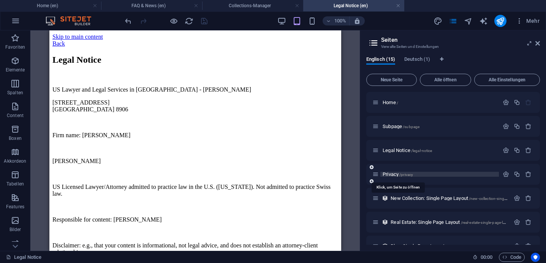
click at [389, 175] on span "Privacy /privacy" at bounding box center [398, 174] width 30 height 6
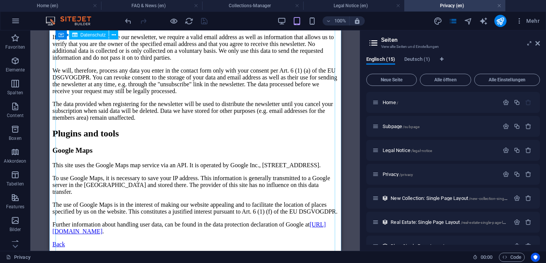
scroll to position [1993, 0]
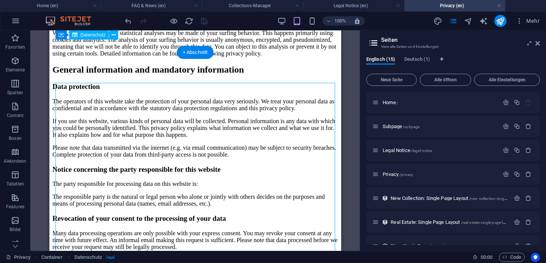
scroll to position [0, 0]
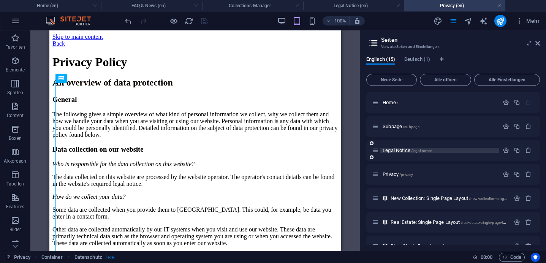
click at [403, 152] on span "Legal Notice /legal-notice" at bounding box center [407, 150] width 49 height 6
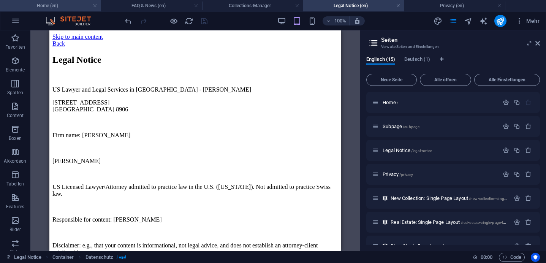
click at [51, 8] on h4 "Home (en)" at bounding box center [50, 6] width 101 height 8
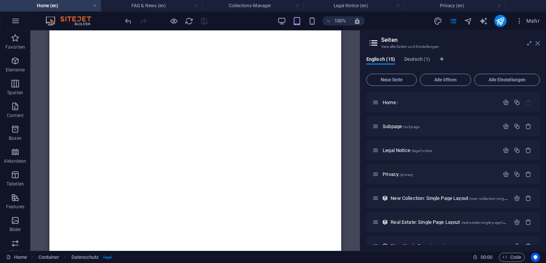
click at [537, 45] on icon at bounding box center [537, 43] width 5 height 6
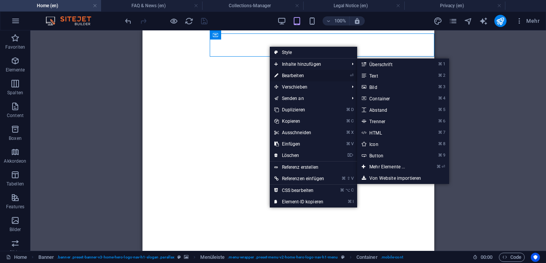
click at [296, 75] on link "⏎ Bearbeiten" at bounding box center [299, 75] width 59 height 11
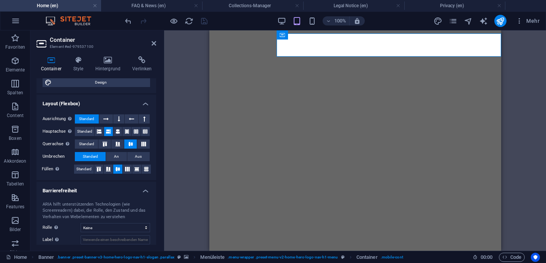
scroll to position [141, 0]
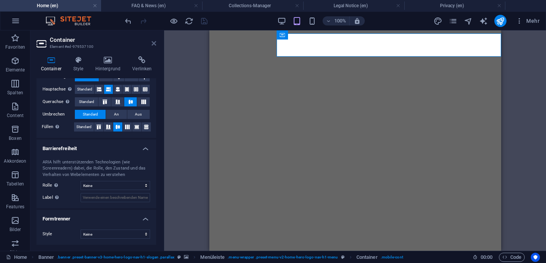
click at [154, 44] on icon at bounding box center [154, 43] width 5 height 6
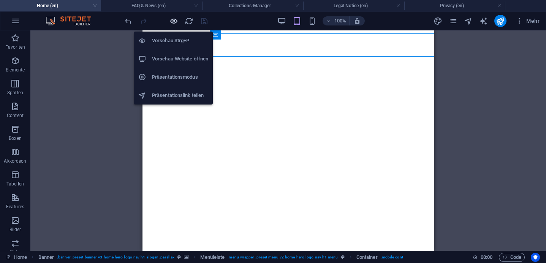
click at [174, 21] on icon "button" at bounding box center [173, 21] width 9 height 9
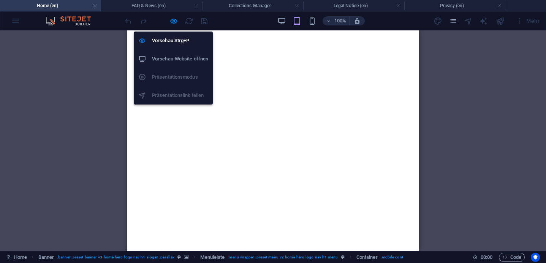
click at [165, 55] on h6 "Vorschau-Website öffnen" at bounding box center [180, 58] width 56 height 9
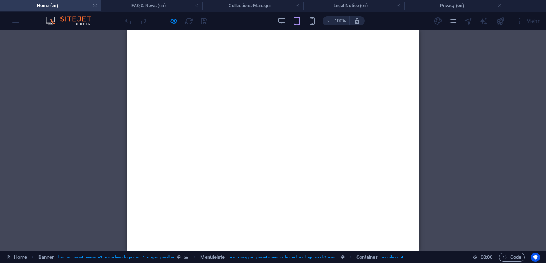
click at [85, 90] on div "H2 Banner Container Menü Banner Menüleiste Container H2 Abstand Container Boxes…" at bounding box center [273, 140] width 546 height 220
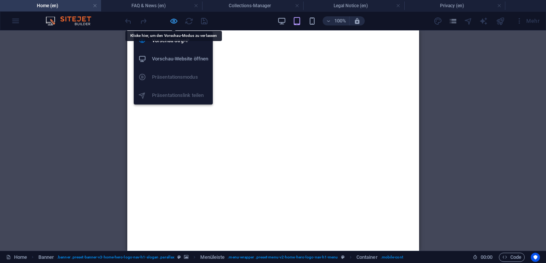
click at [174, 22] on icon "button" at bounding box center [173, 21] width 9 height 9
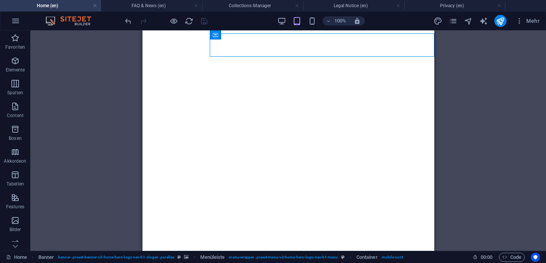
click at [113, 85] on div "H2 Banner Container Menü Banner Menüleiste Container H2 Abstand Container Boxes…" at bounding box center [288, 140] width 516 height 220
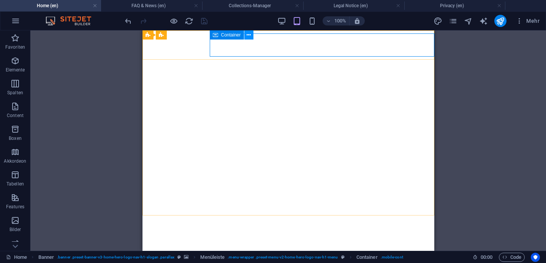
click at [248, 37] on icon at bounding box center [249, 35] width 4 height 8
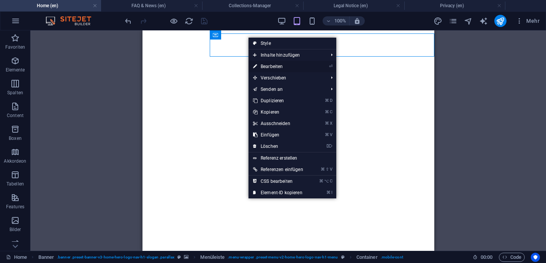
click at [271, 64] on link "⏎ Bearbeiten" at bounding box center [277, 66] width 59 height 11
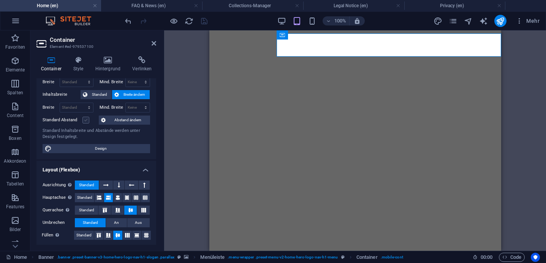
scroll to position [0, 0]
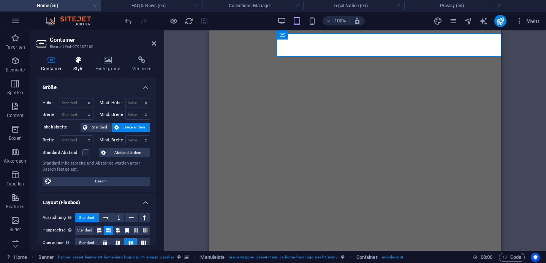
click at [88, 65] on h4 "Style" at bounding box center [80, 64] width 22 height 16
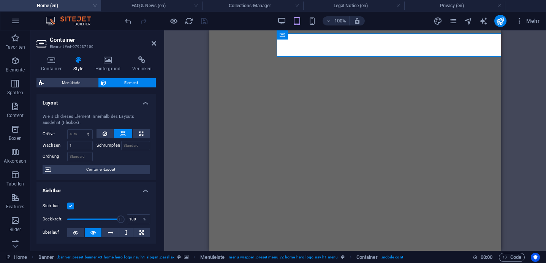
scroll to position [22, 0]
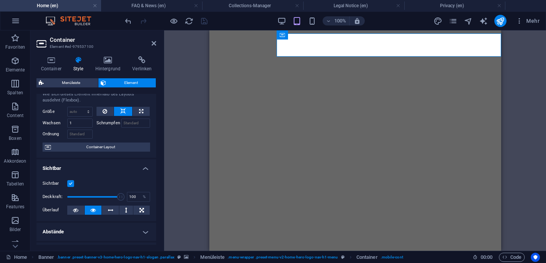
click at [72, 184] on label at bounding box center [70, 183] width 7 height 7
click at [0, 0] on input "Sichtbar" at bounding box center [0, 0] width 0 height 0
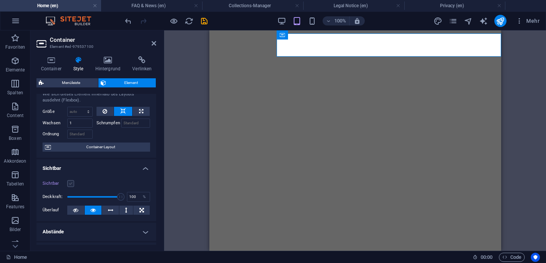
click at [72, 184] on label at bounding box center [70, 183] width 7 height 7
click at [0, 0] on input "Sichtbar" at bounding box center [0, 0] width 0 height 0
click at [72, 184] on label at bounding box center [70, 183] width 7 height 7
click at [0, 0] on input "Sichtbar" at bounding box center [0, 0] width 0 height 0
click at [72, 184] on label at bounding box center [70, 183] width 7 height 7
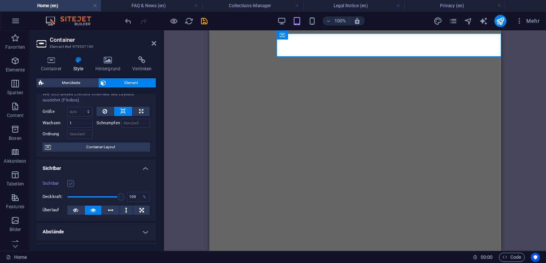
click at [0, 0] on input "Sichtbar" at bounding box center [0, 0] width 0 height 0
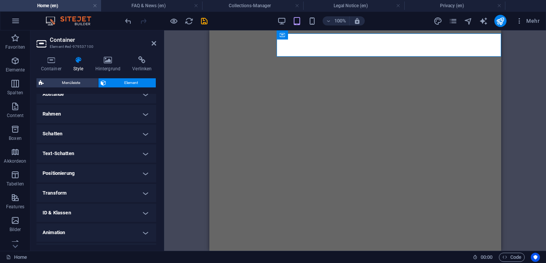
scroll to position [176, 0]
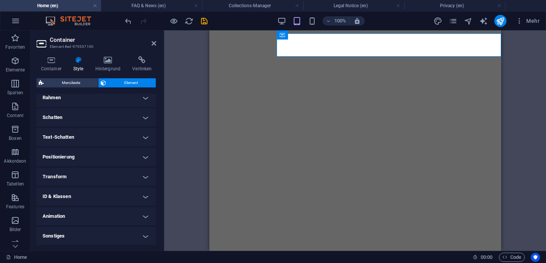
click at [89, 215] on h4 "Animation" at bounding box center [96, 216] width 120 height 18
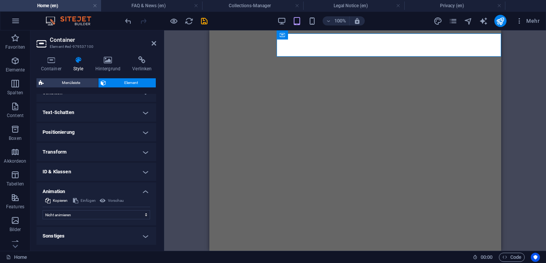
click at [93, 187] on h4 "Animation" at bounding box center [96, 189] width 120 height 14
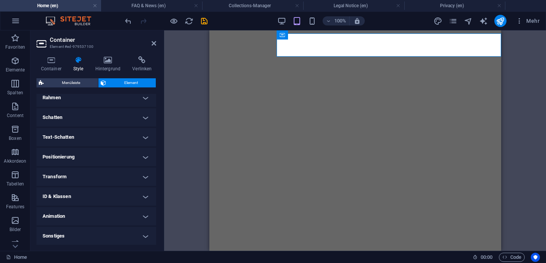
scroll to position [0, 0]
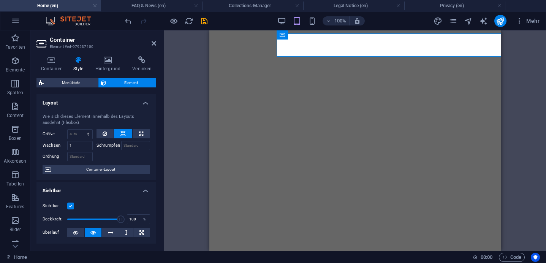
click at [107, 53] on div "Container Style Hintergrund Verlinken Größe Höhe Standard px rem % vh vw Mind. …" at bounding box center [96, 150] width 132 height 201
click at [107, 59] on icon at bounding box center [108, 60] width 34 height 8
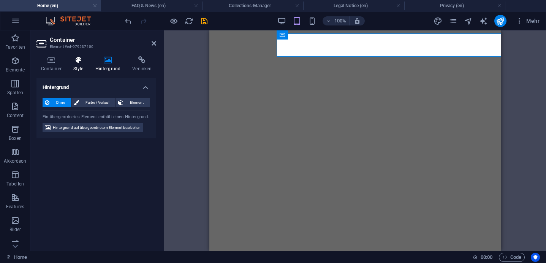
click at [78, 59] on icon at bounding box center [78, 60] width 19 height 8
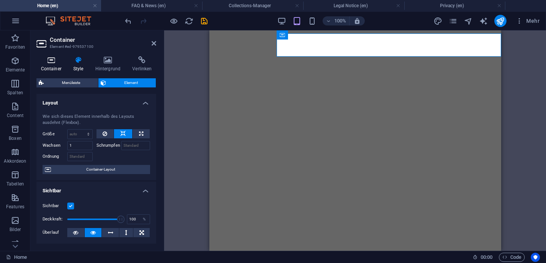
click at [53, 68] on h4 "Container" at bounding box center [52, 64] width 32 height 16
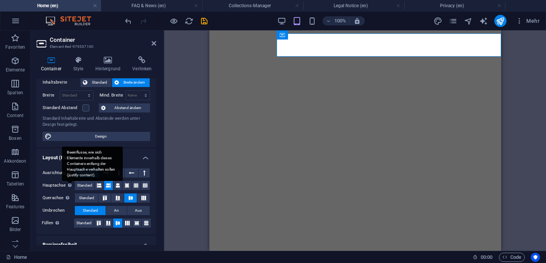
scroll to position [46, 0]
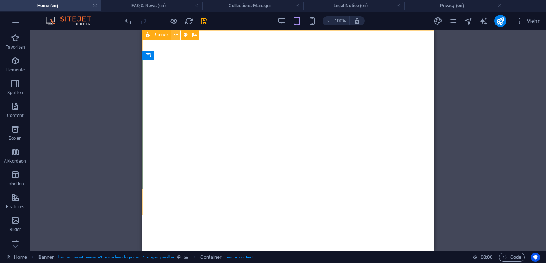
click at [176, 36] on icon at bounding box center [176, 35] width 4 height 8
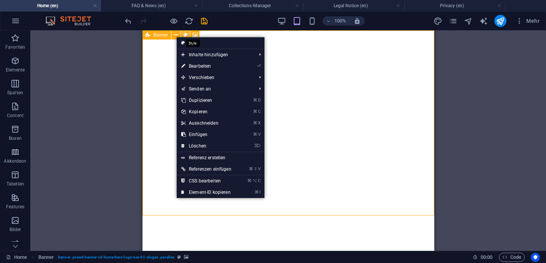
click at [186, 35] on icon at bounding box center [186, 35] width 4 height 8
select select "preset-banner-v3-home-hero-logo-nav-h1-slogan"
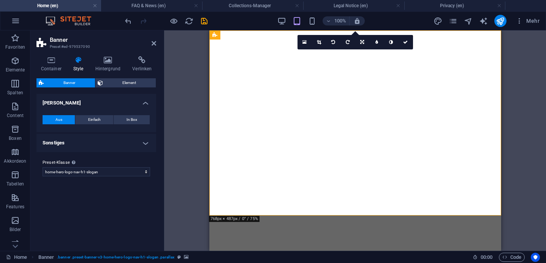
click at [112, 147] on h4 "Sonstiges" at bounding box center [96, 143] width 120 height 18
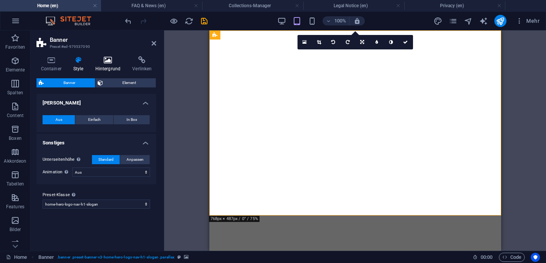
click at [110, 64] on h4 "Hintergrund" at bounding box center [109, 64] width 37 height 16
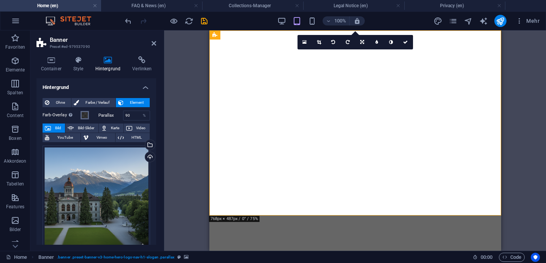
click at [84, 115] on span at bounding box center [85, 115] width 6 height 6
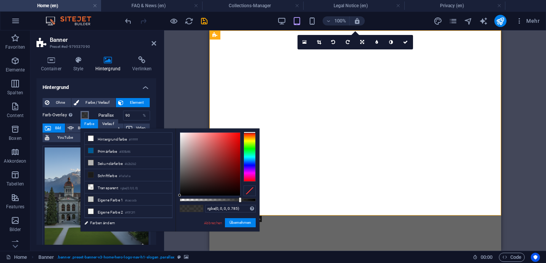
click at [85, 114] on span at bounding box center [85, 115] width 6 height 6
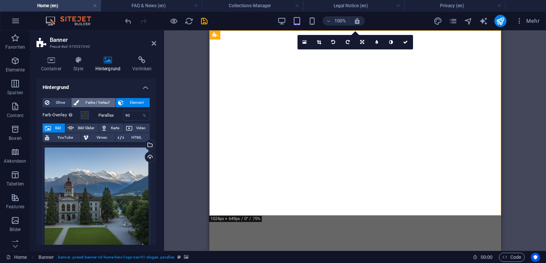
click at [93, 102] on span "Farbe / Verlauf" at bounding box center [97, 102] width 32 height 9
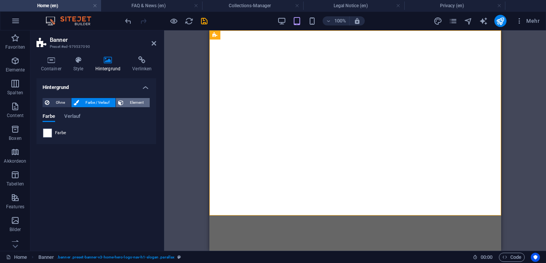
click at [136, 103] on span "Element" at bounding box center [137, 102] width 22 height 9
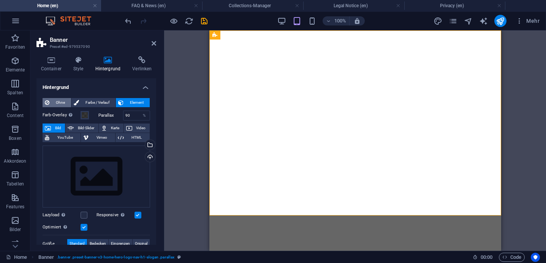
click at [58, 100] on span "Ohne" at bounding box center [60, 102] width 17 height 9
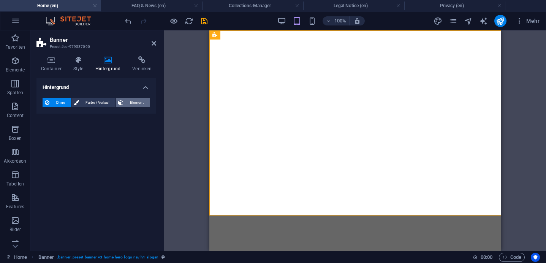
click at [130, 103] on span "Element" at bounding box center [137, 102] width 22 height 9
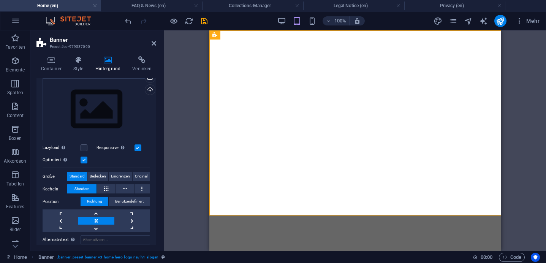
scroll to position [0, 0]
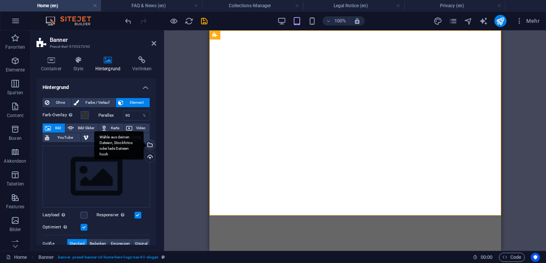
click at [150, 144] on div "Wähle aus deinen Dateien, Stockfotos oder lade Dateien hoch" at bounding box center [149, 145] width 11 height 11
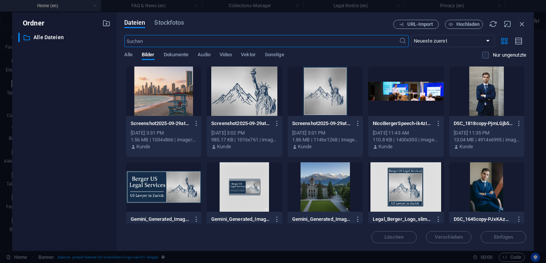
click at [316, 188] on div at bounding box center [325, 186] width 75 height 49
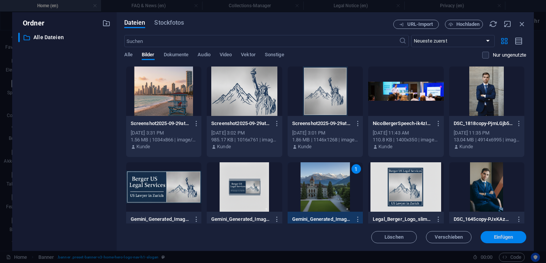
click at [498, 236] on span "Einfügen" at bounding box center [503, 237] width 19 height 5
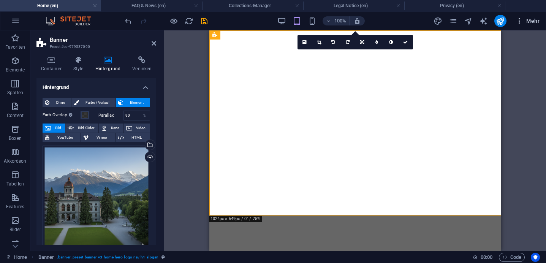
click at [536, 17] on span "Mehr" at bounding box center [528, 21] width 24 height 8
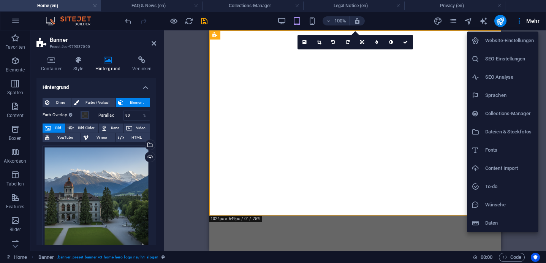
click at [519, 20] on div at bounding box center [273, 131] width 546 height 263
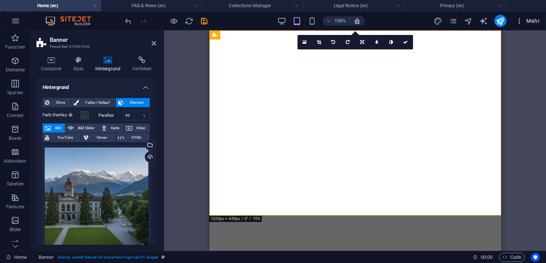
click at [519, 20] on icon "button" at bounding box center [520, 21] width 8 height 8
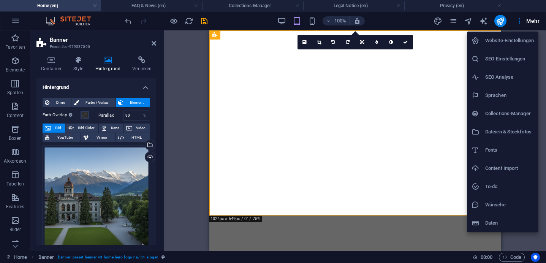
click at [18, 25] on div at bounding box center [273, 131] width 546 height 263
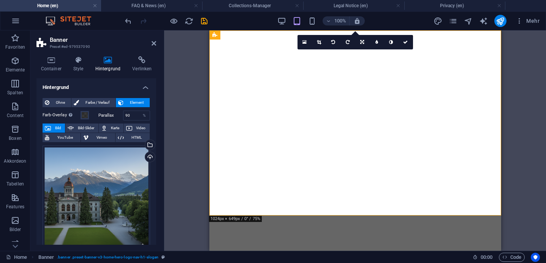
click at [18, 21] on icon "button" at bounding box center [15, 20] width 9 height 9
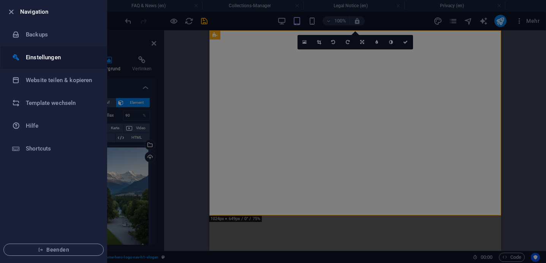
click at [38, 55] on h6 "Einstellungen" at bounding box center [61, 57] width 70 height 9
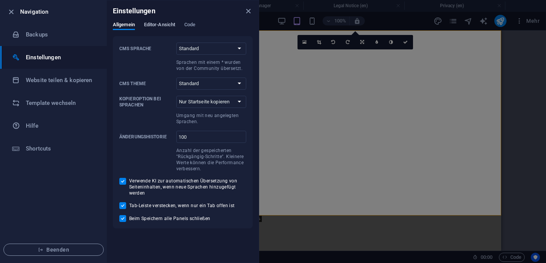
click at [161, 27] on span "Editor-Ansicht" at bounding box center [159, 25] width 31 height 11
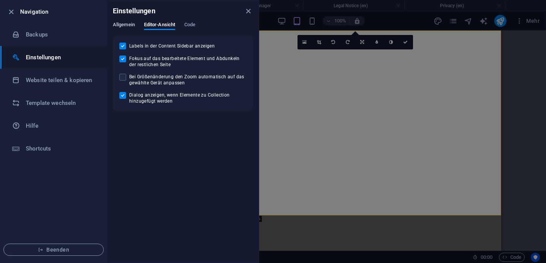
click at [134, 26] on span "Allgemein" at bounding box center [124, 25] width 22 height 11
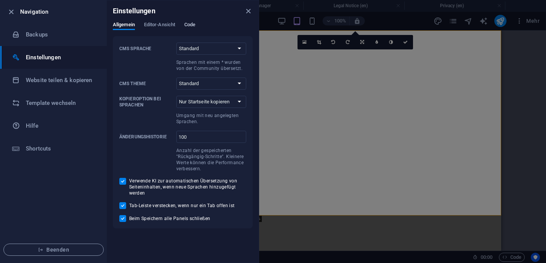
click at [193, 24] on span "Code" at bounding box center [189, 25] width 11 height 11
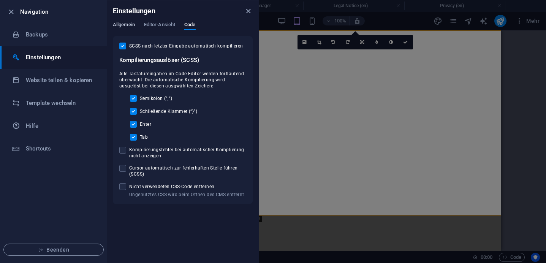
click at [129, 22] on span "Allgemein" at bounding box center [124, 25] width 22 height 11
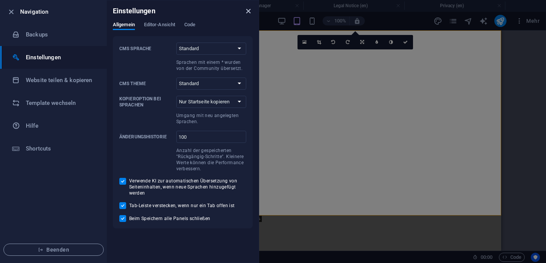
click at [251, 10] on icon "close" at bounding box center [248, 11] width 9 height 9
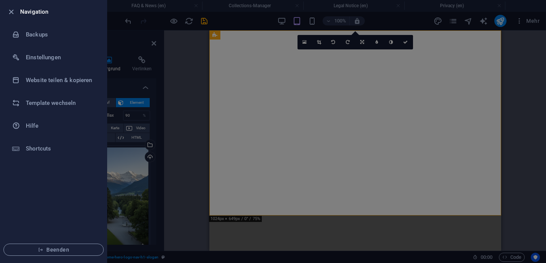
click at [498, 53] on div at bounding box center [273, 131] width 546 height 263
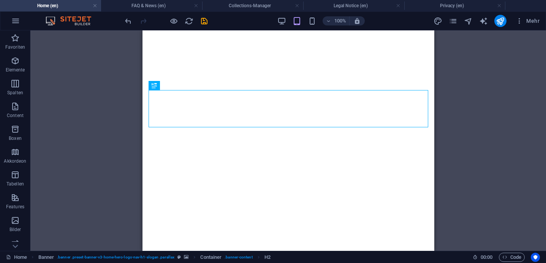
click at [132, 160] on div "H2 Banner Container Menü Menüleiste Container H2 Abstand Container Boxes Contai…" at bounding box center [288, 140] width 516 height 220
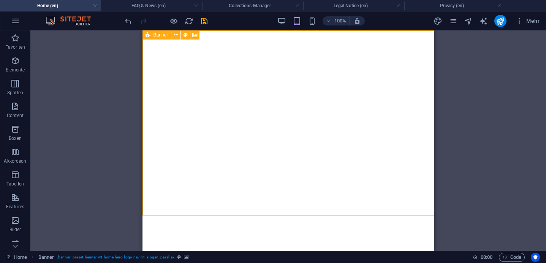
click at [149, 35] on icon at bounding box center [148, 34] width 5 height 9
click at [177, 35] on icon at bounding box center [176, 35] width 4 height 8
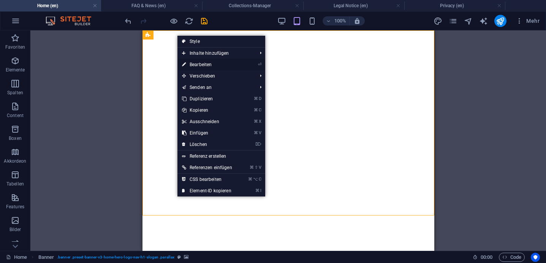
click at [212, 66] on link "⏎ Bearbeiten" at bounding box center [206, 64] width 59 height 11
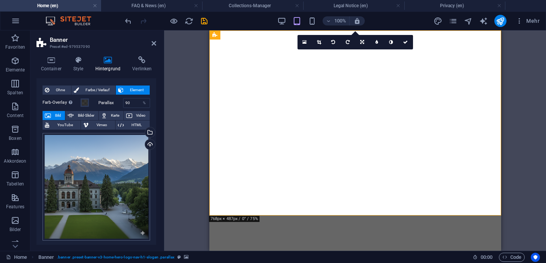
scroll to position [13, 0]
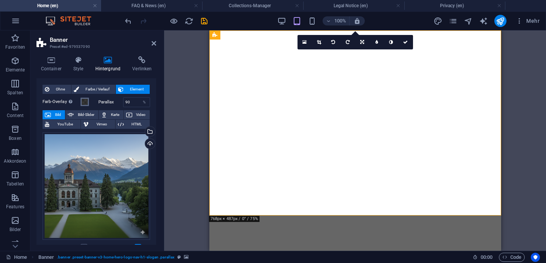
click at [82, 104] on span at bounding box center [85, 102] width 6 height 6
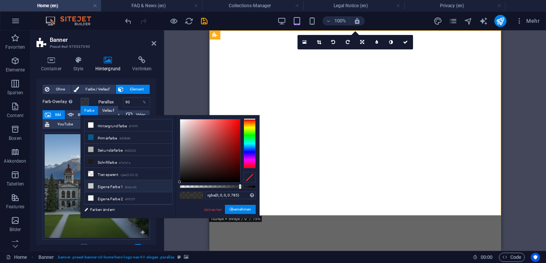
click at [123, 185] on li "Eigene Farbe 1 #cacccb" at bounding box center [128, 186] width 87 height 12
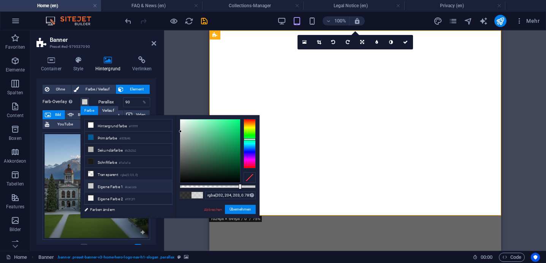
click at [187, 195] on span at bounding box center [185, 195] width 11 height 6
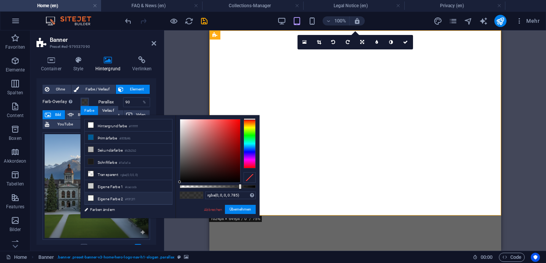
click at [114, 195] on li "Eigene Farbe 2 #f0f2f1" at bounding box center [128, 198] width 87 height 12
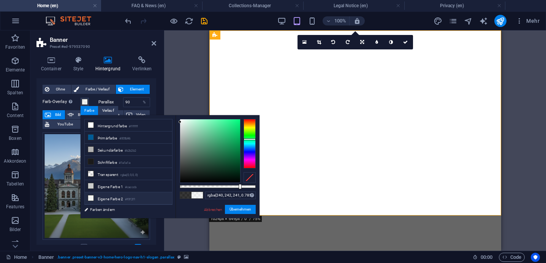
click at [187, 196] on span at bounding box center [185, 195] width 11 height 6
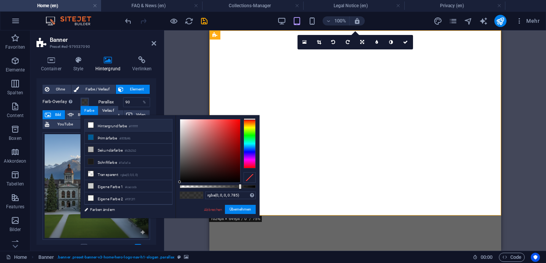
click at [114, 129] on li "Hintergrundfarbe #ffffff" at bounding box center [128, 125] width 87 height 12
click at [114, 138] on li "Primärfarbe #005b96" at bounding box center [128, 137] width 87 height 12
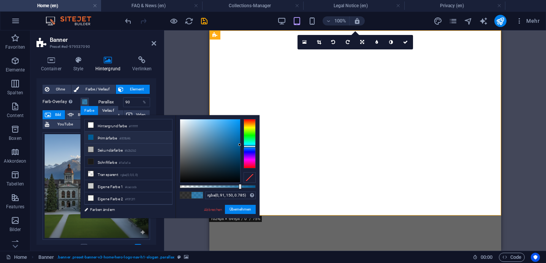
click at [116, 147] on li "Sekundärfarbe #b2b2b2" at bounding box center [128, 150] width 87 height 12
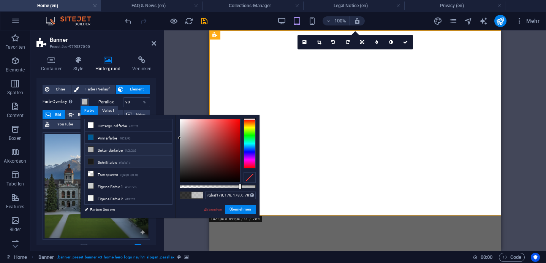
click at [124, 160] on small "#1a1a1a" at bounding box center [124, 162] width 11 height 5
click at [212, 214] on div "Abbrechen Übernehmen" at bounding box center [229, 209] width 52 height 9
click at [212, 210] on link "Abbrechen" at bounding box center [213, 210] width 20 height 6
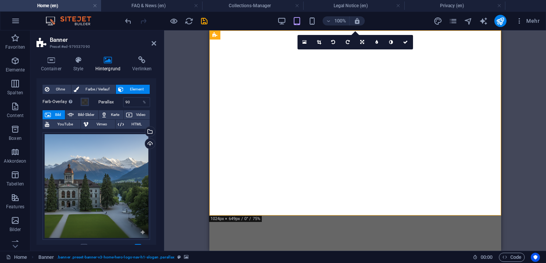
click at [181, 122] on div "Ziehe hier rein, um den vorhandenen Inhalt zu ersetzen. Drücke "Strg", wenn du …" at bounding box center [355, 140] width 382 height 220
click at [85, 103] on span at bounding box center [85, 102] width 6 height 6
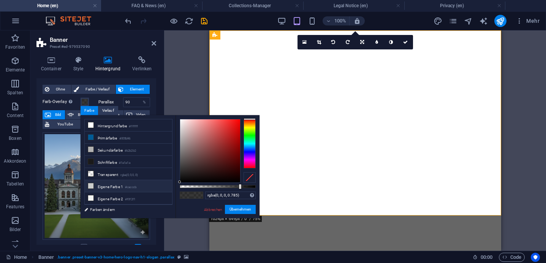
click at [120, 184] on li "Eigene Farbe 1 #cacccb" at bounding box center [128, 186] width 87 height 12
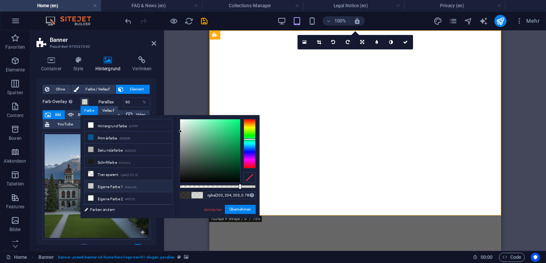
click at [185, 196] on span at bounding box center [185, 195] width 11 height 6
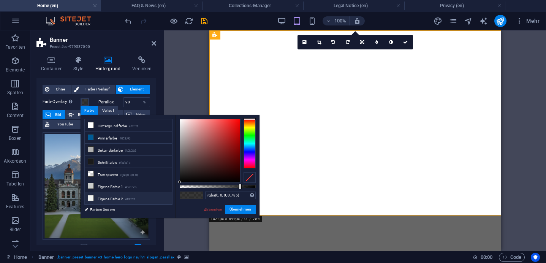
click at [130, 198] on small "#f0f2f1" at bounding box center [130, 199] width 10 height 5
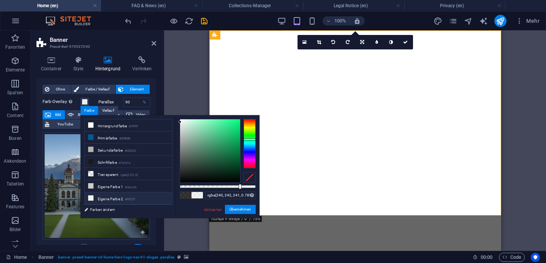
click at [183, 195] on span at bounding box center [185, 195] width 11 height 6
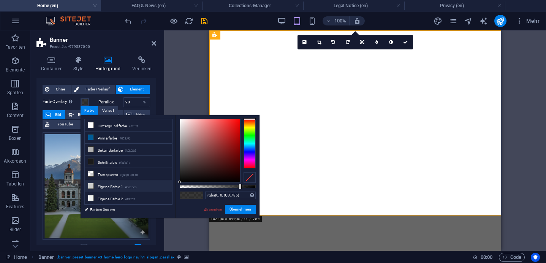
click at [112, 187] on li "Eigene Farbe 1 #cacccb" at bounding box center [128, 186] width 87 height 12
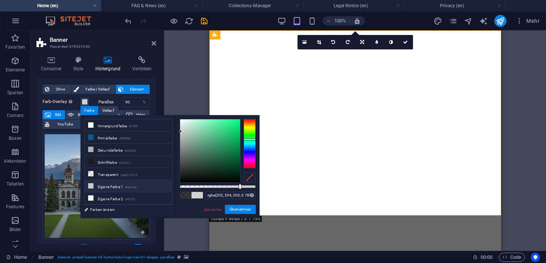
click at [184, 195] on span at bounding box center [185, 195] width 11 height 6
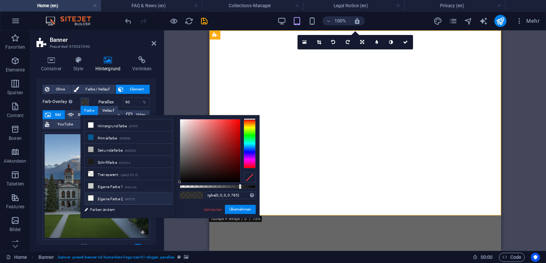
click at [100, 196] on li "Eigene Farbe 2 #f0f2f1" at bounding box center [128, 198] width 87 height 12
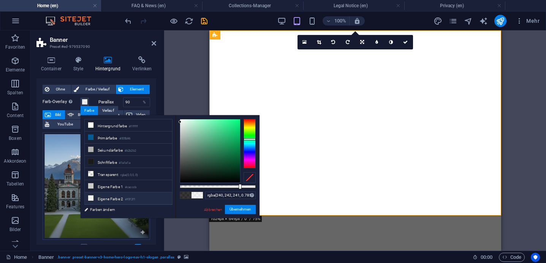
click at [186, 198] on div at bounding box center [192, 194] width 24 height 7
click at [186, 198] on span at bounding box center [185, 195] width 11 height 6
type input "rgba(0, 0, 0, 0.785)"
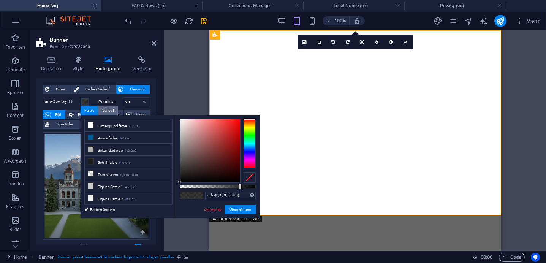
click at [109, 112] on div "Verlauf" at bounding box center [107, 110] width 19 height 9
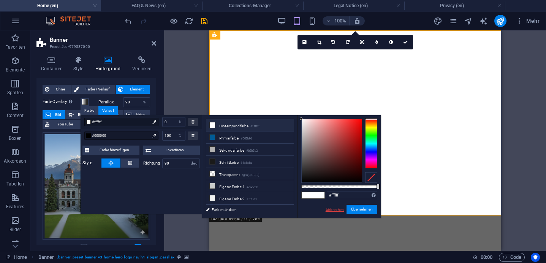
click at [334, 208] on link "Abbrechen" at bounding box center [335, 210] width 20 height 6
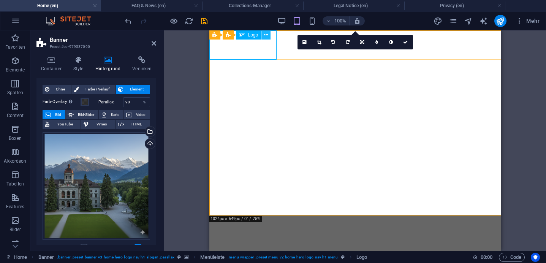
click at [266, 35] on icon at bounding box center [266, 35] width 4 height 8
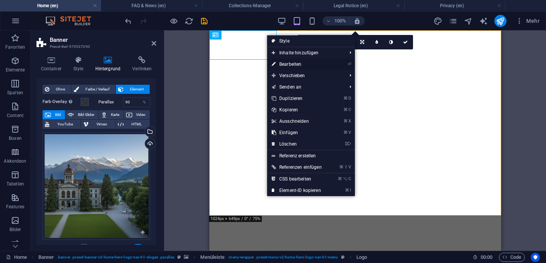
click at [286, 66] on link "⏎ Bearbeiten" at bounding box center [296, 64] width 59 height 11
select select "px"
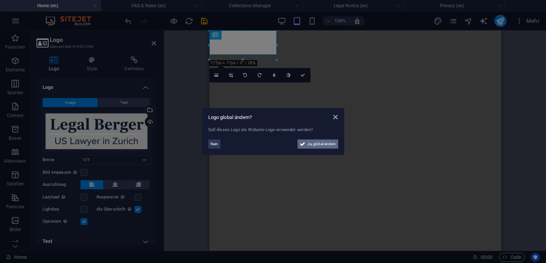
click at [323, 142] on span "Ja, global ändern" at bounding box center [321, 143] width 28 height 9
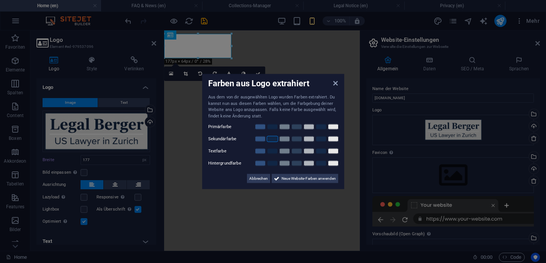
click at [272, 139] on link at bounding box center [272, 139] width 11 height 6
click at [297, 179] on span "Neue Website-Farben anwenden" at bounding box center [309, 178] width 54 height 9
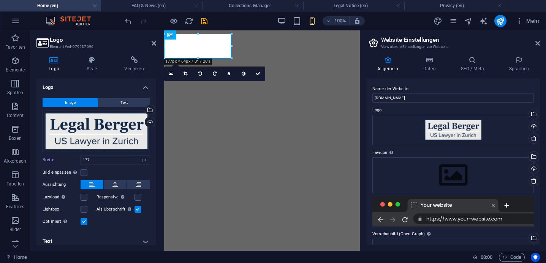
click at [540, 44] on aside "Website-Einstellungen Verwalte die Einstellungen zur Webseite Allgemein Daten S…" at bounding box center [453, 140] width 186 height 220
click at [537, 43] on icon at bounding box center [537, 43] width 5 height 6
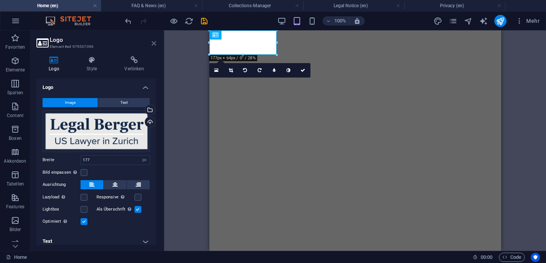
click at [154, 44] on icon at bounding box center [154, 43] width 5 height 6
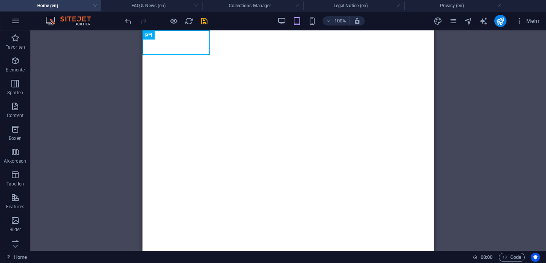
click at [113, 90] on div "H2 Banner Container Menü Banner Menüleiste Container H2 Abstand Container Boxes…" at bounding box center [288, 140] width 516 height 220
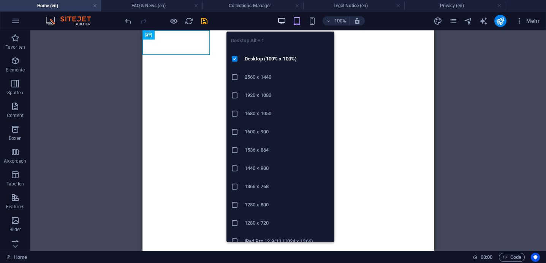
click at [283, 20] on icon "button" at bounding box center [281, 21] width 9 height 9
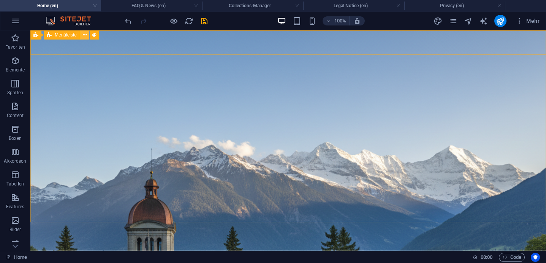
click at [83, 36] on icon at bounding box center [85, 35] width 4 height 8
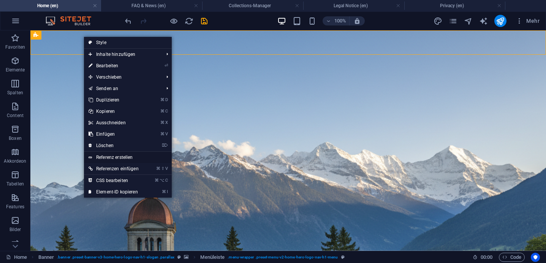
click at [131, 158] on link "Referenz erstellen" at bounding box center [128, 157] width 88 height 11
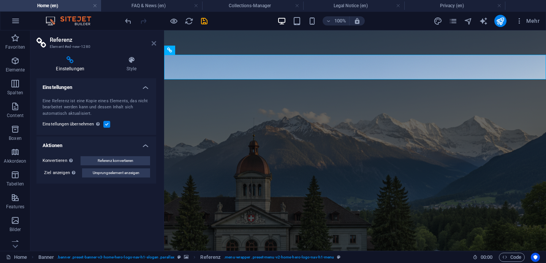
click at [154, 44] on icon at bounding box center [154, 43] width 5 height 6
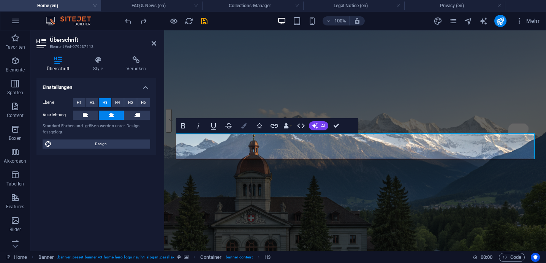
click at [244, 127] on icon "button" at bounding box center [243, 125] width 5 height 5
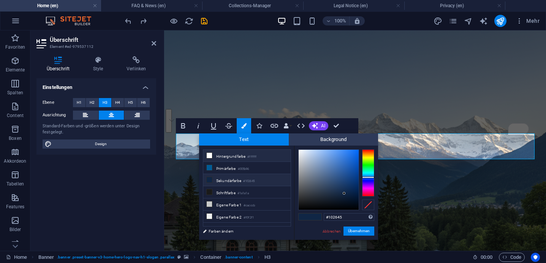
click at [220, 157] on li "Hintergrundfarbe #ffffff" at bounding box center [246, 156] width 87 height 12
type input "#ffffff"
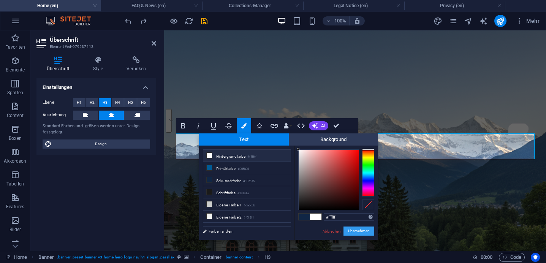
click at [360, 233] on button "Übernehmen" at bounding box center [358, 230] width 31 height 9
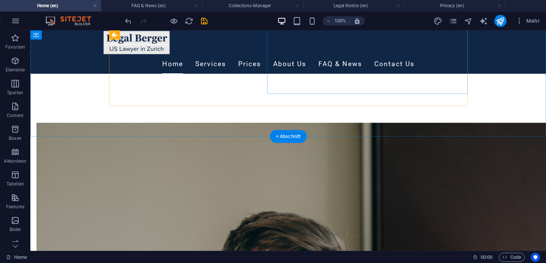
scroll to position [1609, 0]
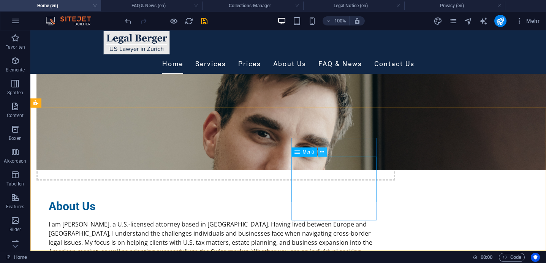
click at [320, 152] on icon at bounding box center [322, 152] width 4 height 8
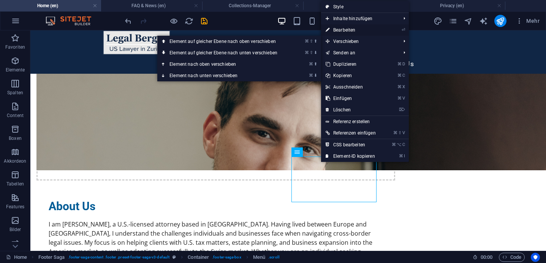
click at [344, 31] on link "⏎ Bearbeiten" at bounding box center [350, 29] width 59 height 11
select select
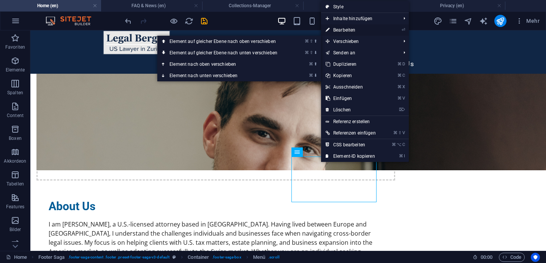
select select
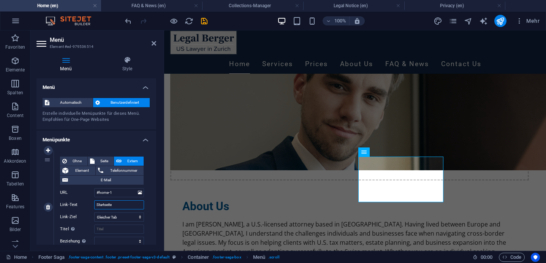
drag, startPoint x: 123, startPoint y: 204, endPoint x: 83, endPoint y: 204, distance: 39.9
click at [83, 204] on div "Link-Text Startseite" at bounding box center [102, 204] width 84 height 9
type input "Home"
select select
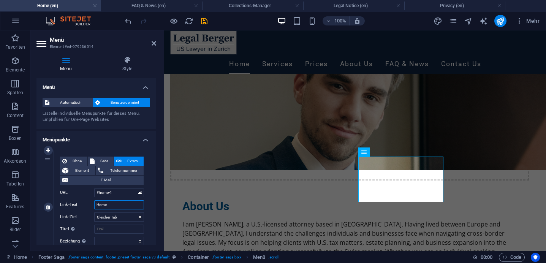
select select
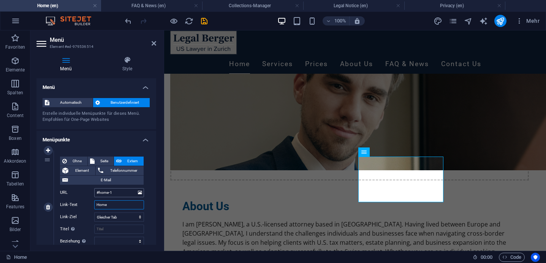
type input "Home"
drag, startPoint x: 123, startPoint y: 193, endPoint x: 79, endPoint y: 187, distance: 43.8
click at [80, 187] on div "Ohne Seite Extern Element Telefonnummer E-Mail Seite Home Subpage Legal Notice …" at bounding box center [102, 201] width 84 height 89
select select
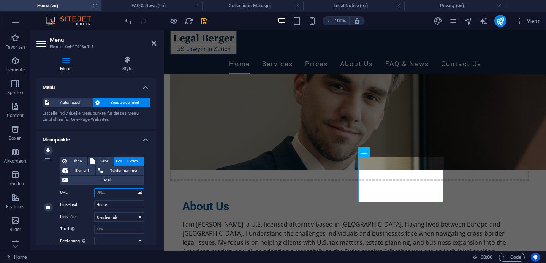
select select
type input "[DOMAIN_NAME]"
select select
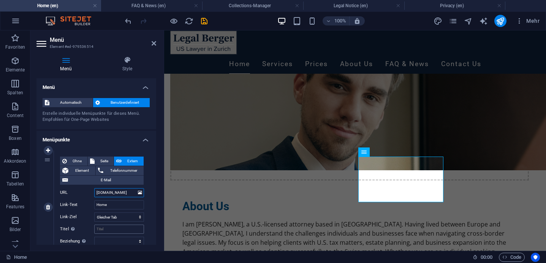
select select
type input "[DOMAIN_NAME]"
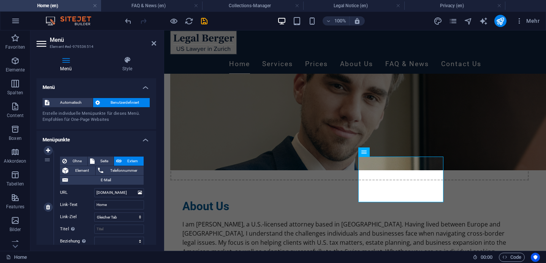
click at [79, 206] on label "Link-Text" at bounding box center [77, 204] width 34 height 9
click at [94, 206] on input "Home" at bounding box center [119, 204] width 50 height 9
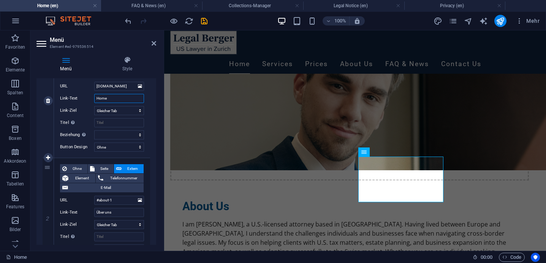
scroll to position [140, 0]
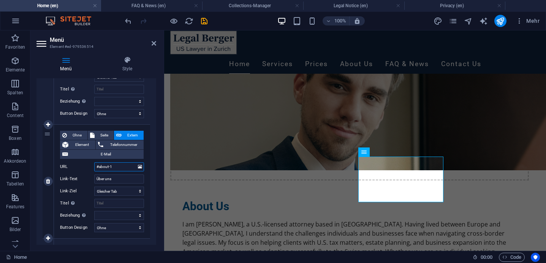
drag, startPoint x: 116, startPoint y: 169, endPoint x: 89, endPoint y: 169, distance: 27.4
click at [89, 169] on div "URL #about-1" at bounding box center [102, 166] width 84 height 9
drag, startPoint x: 115, startPoint y: 180, endPoint x: 82, endPoint y: 175, distance: 33.5
click at [82, 175] on div "Link-Text Über uns" at bounding box center [102, 178] width 84 height 9
type input "About Us"
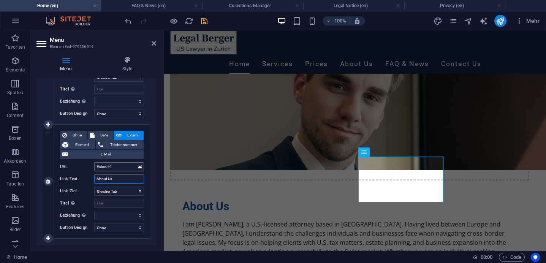
select select
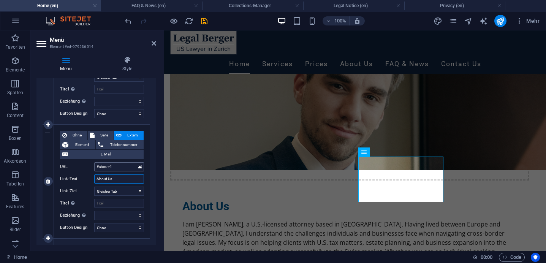
type input "About Us"
drag, startPoint x: 120, startPoint y: 167, endPoint x: 92, endPoint y: 165, distance: 27.4
click at [92, 165] on div "URL #about-1" at bounding box center [102, 166] width 84 height 9
type input "/"
select select
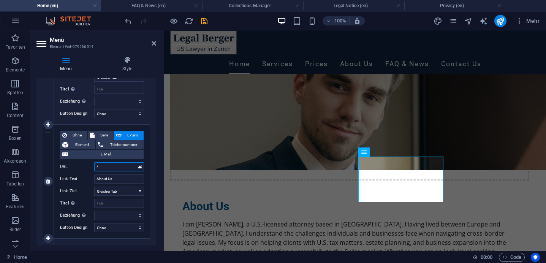
select select
type input "/about-us"
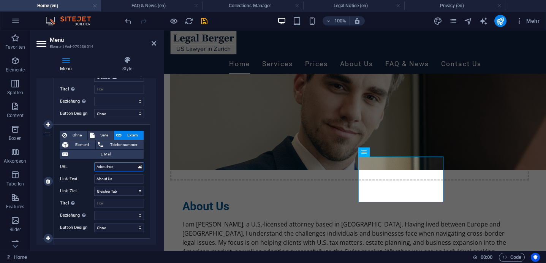
select select
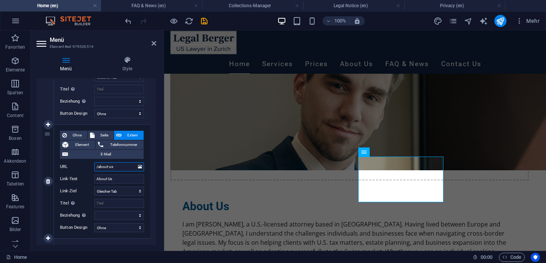
type input "/about-us"
click at [76, 191] on label "Link-Ziel" at bounding box center [77, 191] width 34 height 9
click at [94, 191] on select "Neuer Tab Gleicher Tab Overlay" at bounding box center [119, 191] width 50 height 9
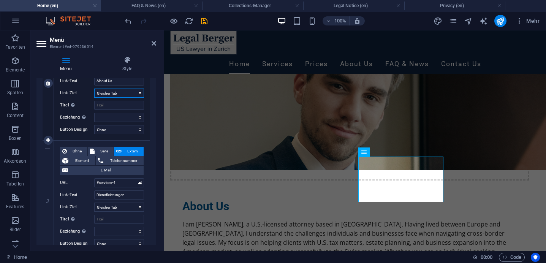
scroll to position [241, 0]
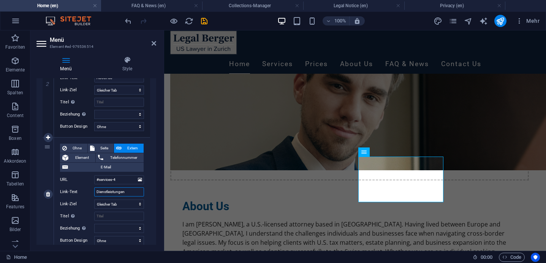
click at [119, 190] on input "Dienstleistungen" at bounding box center [119, 191] width 50 height 9
type input "Services"
select select
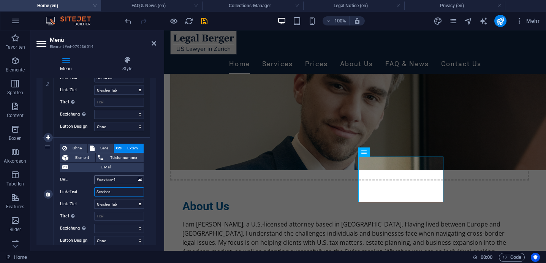
select select
type input "Services"
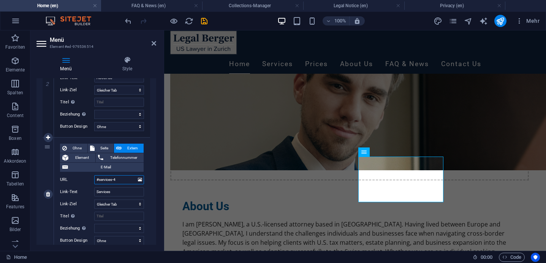
drag, startPoint x: 123, startPoint y: 182, endPoint x: 82, endPoint y: 180, distance: 41.8
click at [82, 180] on div "URL #services-4" at bounding box center [102, 179] width 84 height 9
type input "/"
select select
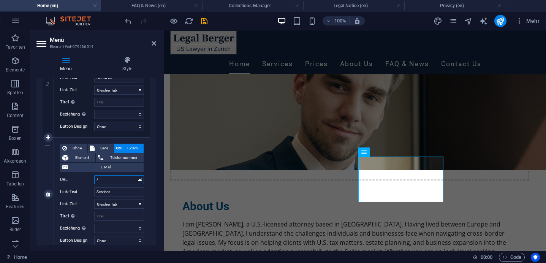
select select
type input "/servies"
select select
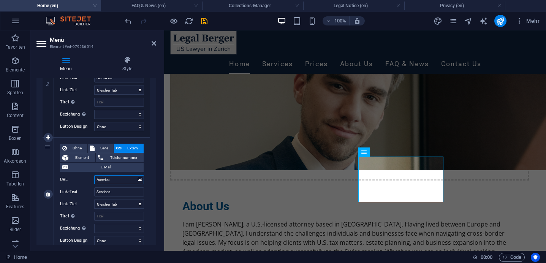
select select
type input "/services"
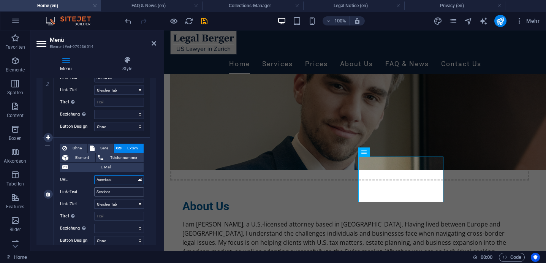
select select
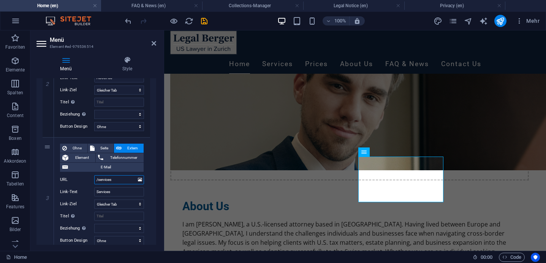
type input "/services"
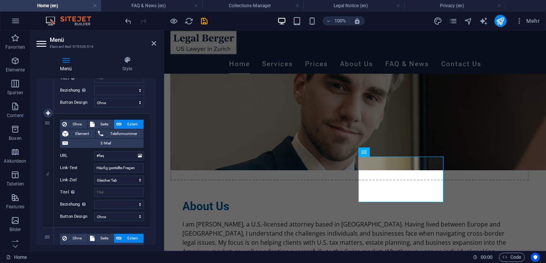
scroll to position [380, 0]
click at [120, 168] on input "Häufig gestellte Fragen" at bounding box center [119, 167] width 50 height 9
drag, startPoint x: 116, startPoint y: 159, endPoint x: 77, endPoint y: 156, distance: 39.2
click at [77, 156] on div "URL #faq" at bounding box center [102, 154] width 84 height 9
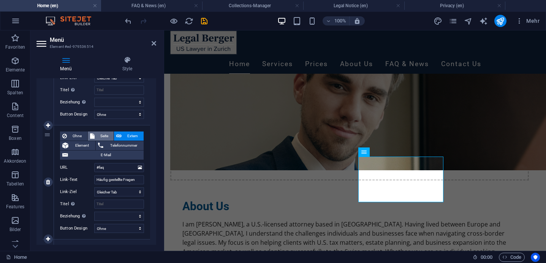
click at [101, 136] on span "Seite" at bounding box center [104, 135] width 15 height 9
select select
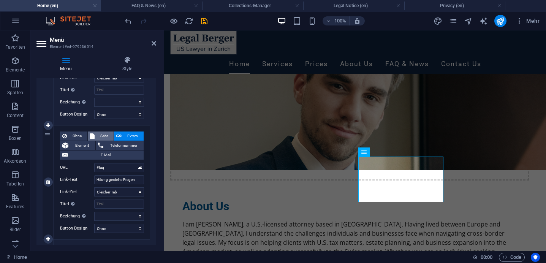
select select
click at [108, 178] on input "Häufig gestellte Fragen" at bounding box center [119, 179] width 50 height 9
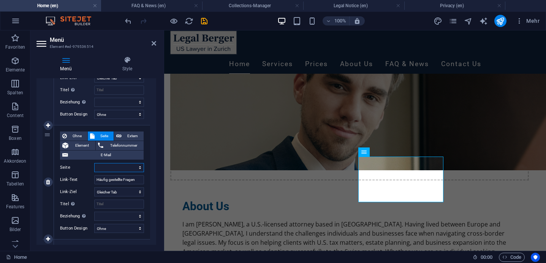
click at [125, 171] on select "Home Subpage Legal Notice Privacy Services Prices About Us FAQ &amp; News Conta…" at bounding box center [119, 167] width 50 height 9
select select "7"
click at [94, 163] on select "Home Subpage Legal Notice Privacy Services Prices About Us FAQ &amp; News Conta…" at bounding box center [119, 167] width 50 height 9
select select
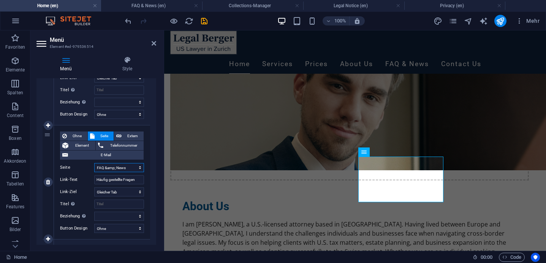
select select
click at [112, 180] on input "Häufig gestellte Fragen" at bounding box center [119, 179] width 50 height 9
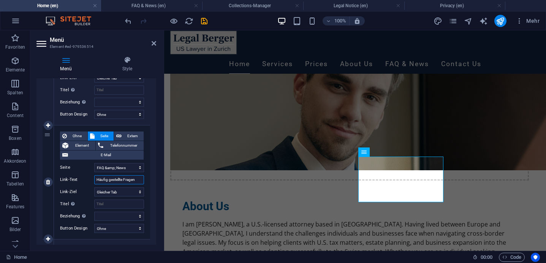
click at [112, 180] on input "Häufig gestellte Fragen" at bounding box center [119, 179] width 50 height 9
type input "FAQ"
select select
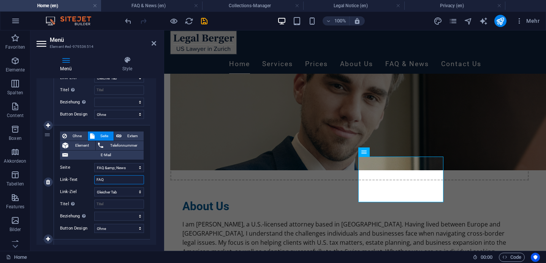
select select
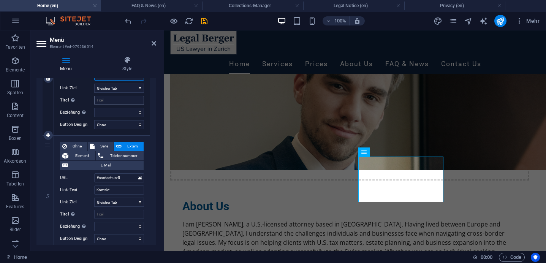
scroll to position [471, 0]
type input "FAQ"
click at [101, 146] on span "Seite" at bounding box center [104, 145] width 15 height 9
select select
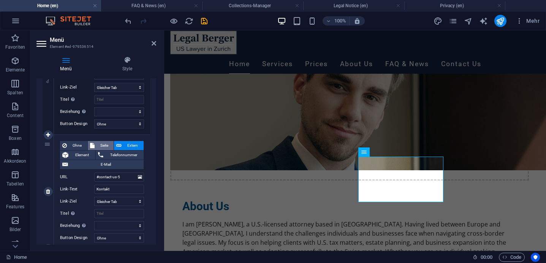
select select
click at [106, 175] on select "Home Subpage Legal Notice Privacy Services Prices About Us FAQ &amp; News Conta…" at bounding box center [119, 176] width 50 height 9
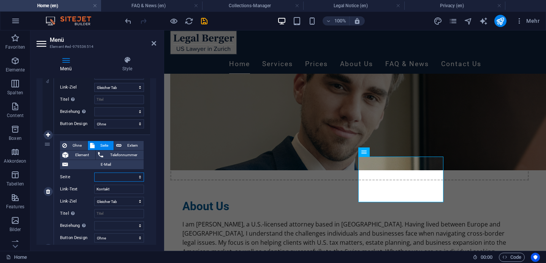
select select "8"
click at [94, 172] on select "Home Subpage Legal Notice Privacy Services Prices About Us FAQ &amp; News Conta…" at bounding box center [119, 176] width 50 height 9
select select
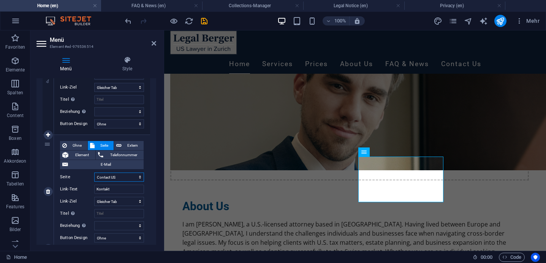
select select
click at [110, 188] on input "Kontakt" at bounding box center [119, 189] width 50 height 9
type input "Contact US"
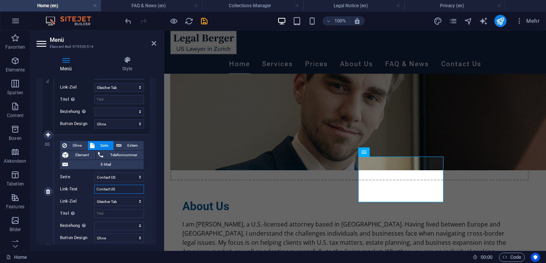
select select
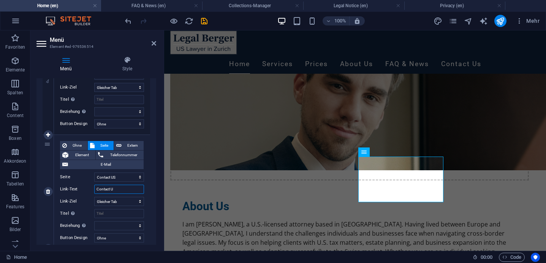
type input "Contact Us"
select select
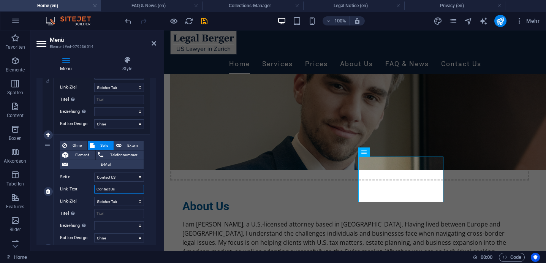
select select
type input "Contact Us"
click at [153, 46] on icon at bounding box center [154, 43] width 5 height 6
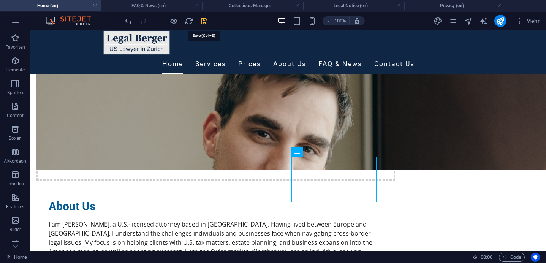
click at [204, 20] on icon "save" at bounding box center [204, 21] width 9 height 9
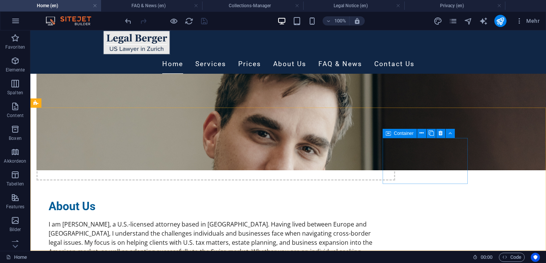
click at [390, 134] on icon at bounding box center [388, 133] width 5 height 9
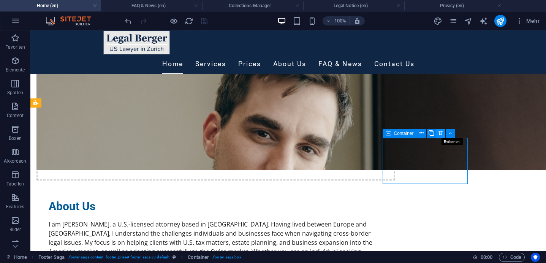
click at [442, 132] on icon at bounding box center [440, 133] width 4 height 8
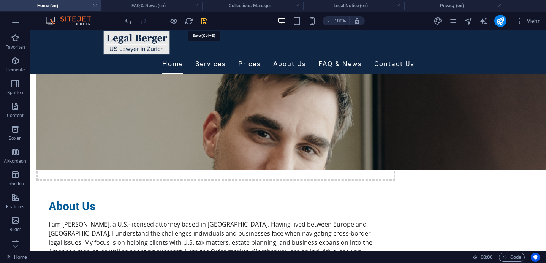
click at [205, 21] on icon "save" at bounding box center [204, 21] width 9 height 9
checkbox input "false"
